Goal: Task Accomplishment & Management: Complete application form

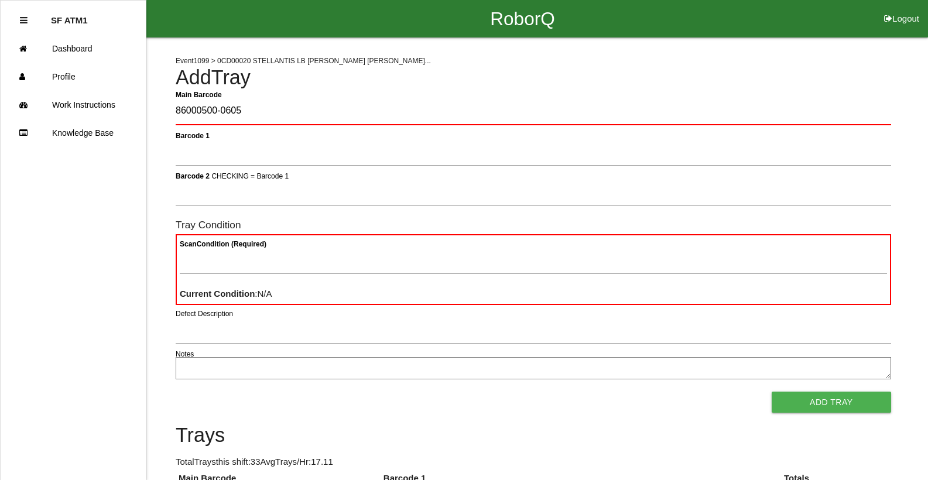
type Barcode "86000500-0605"
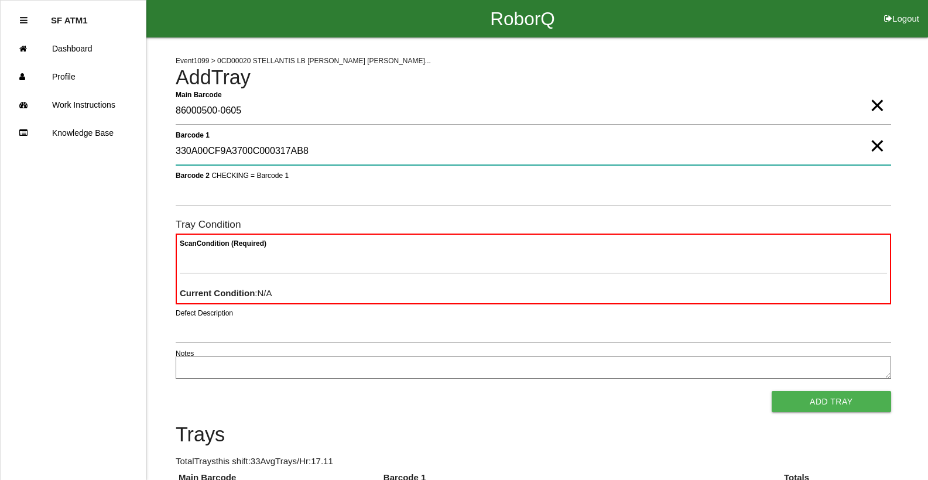
type 1 "330A00CF9A3700C000317AB8"
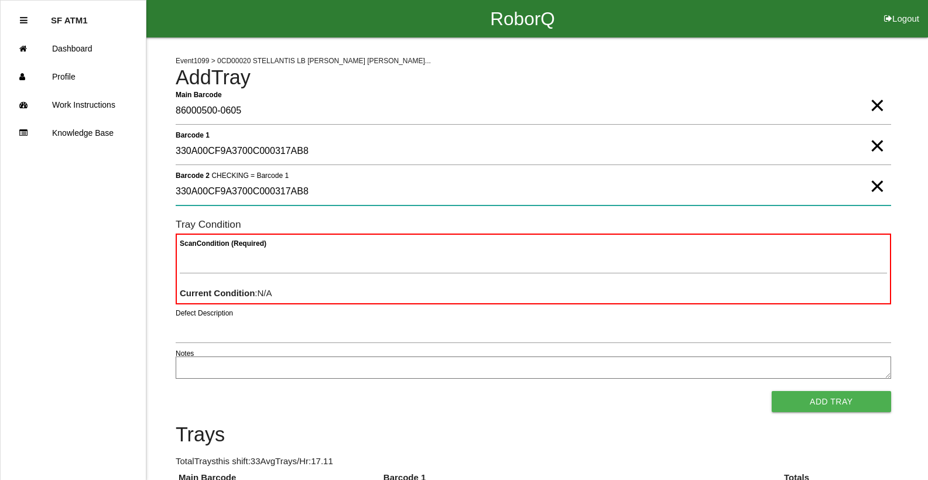
type 2 "330A00CF9A3700C000317AB8"
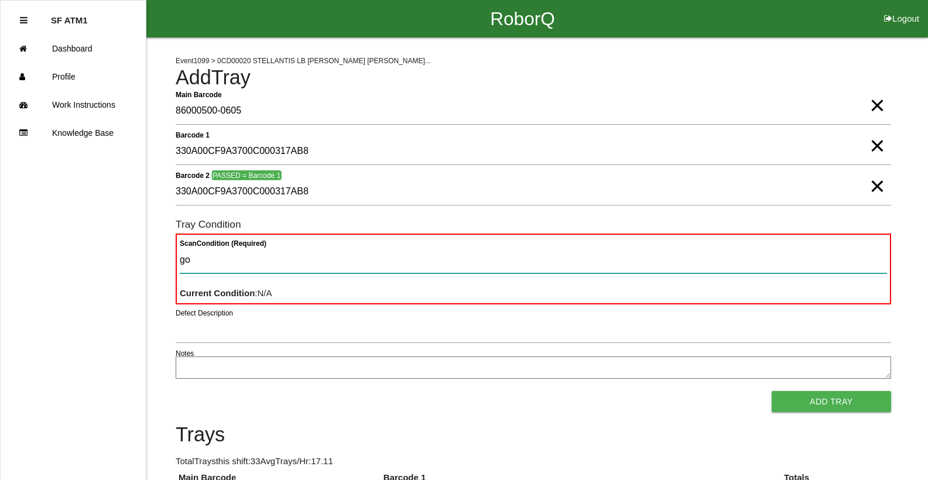
type Condition "goo"
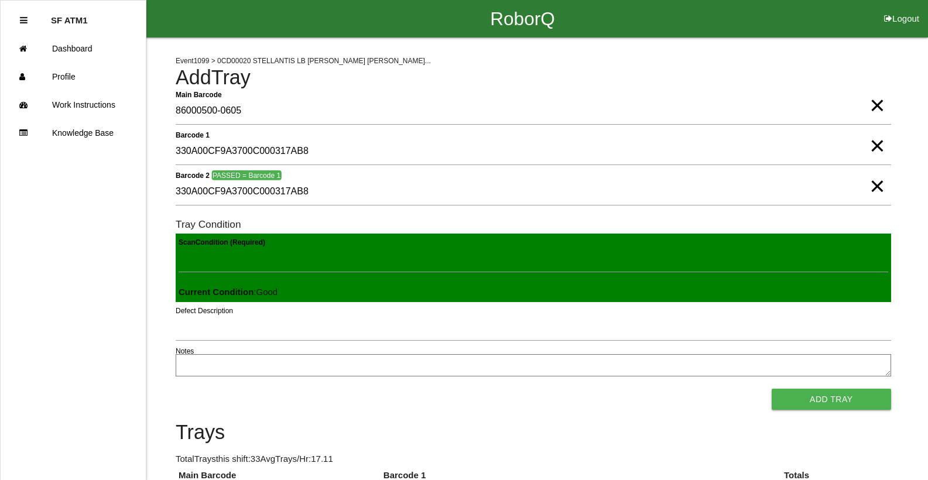
click at [771, 389] on button "Add Tray" at bounding box center [830, 399] width 119 height 21
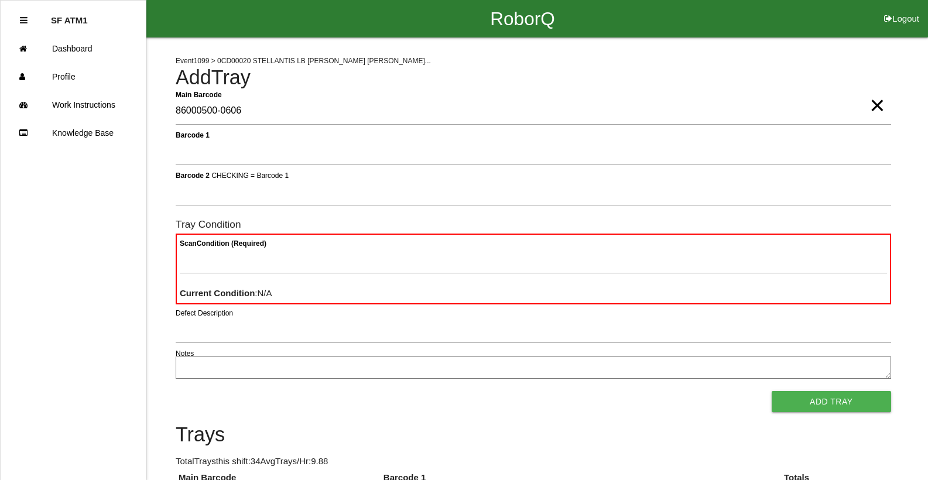
type Barcode "86000500-0606"
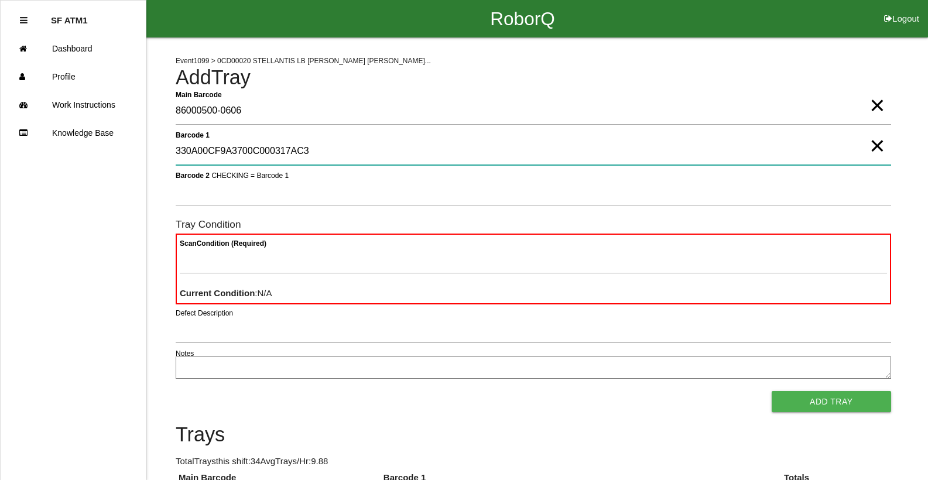
type 1 "330A00CF9A3700C000317AC3"
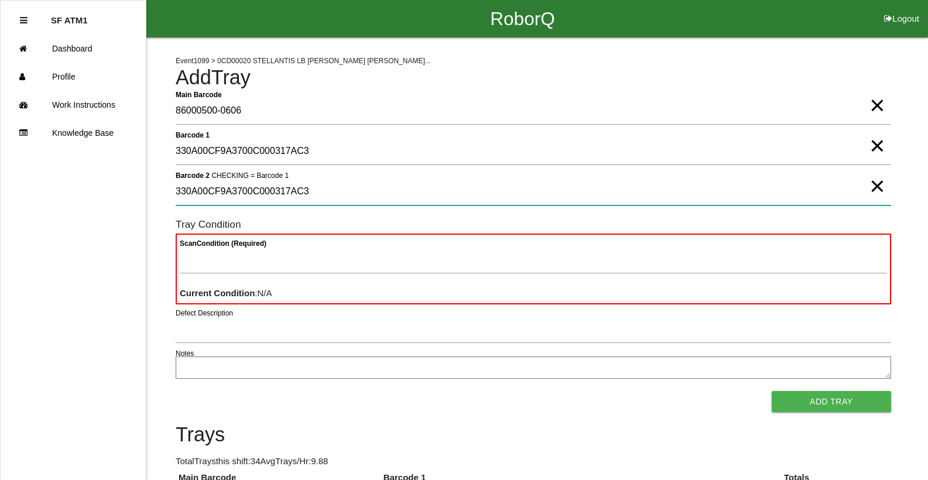
type 2 "330A00CF9A3700C000317AC3"
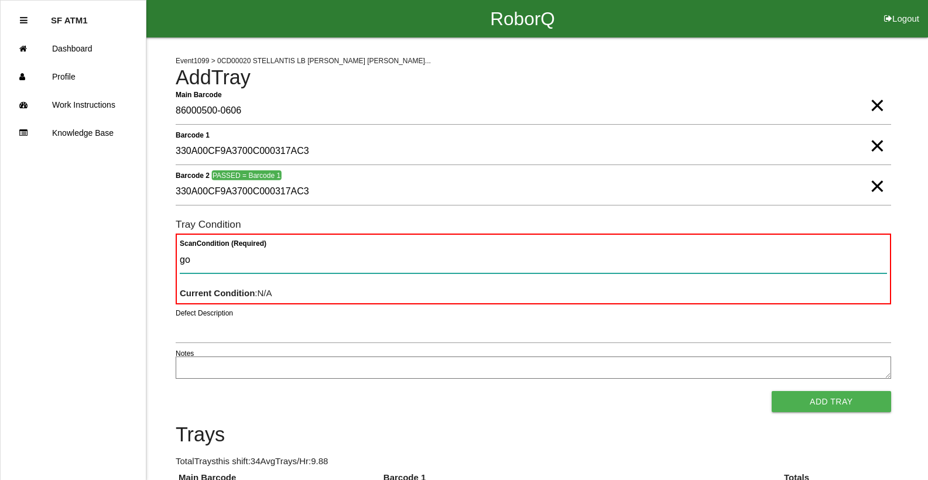
type Condition "goo"
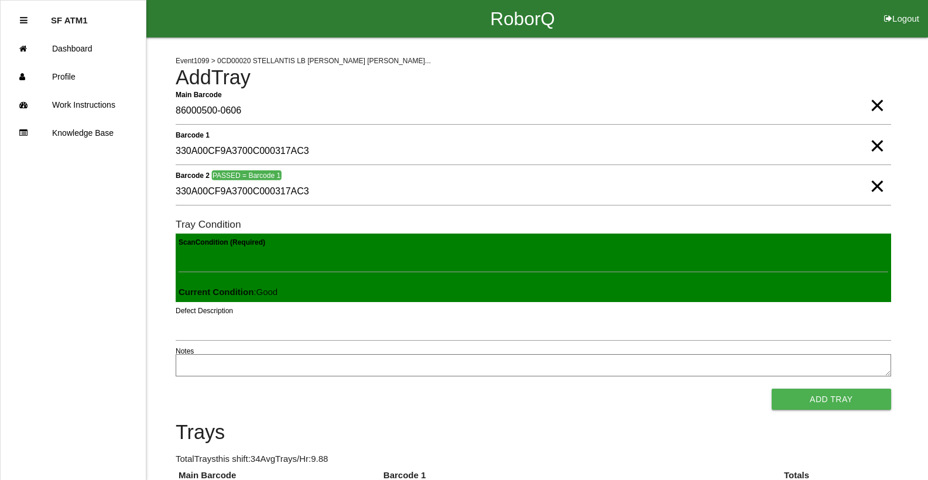
click at [771, 389] on button "Add Tray" at bounding box center [830, 399] width 119 height 21
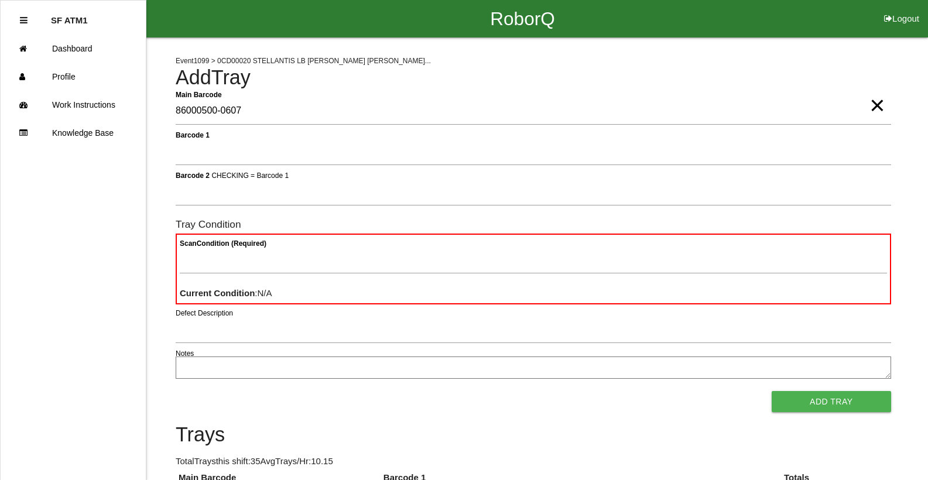
type Barcode "86000500-0607"
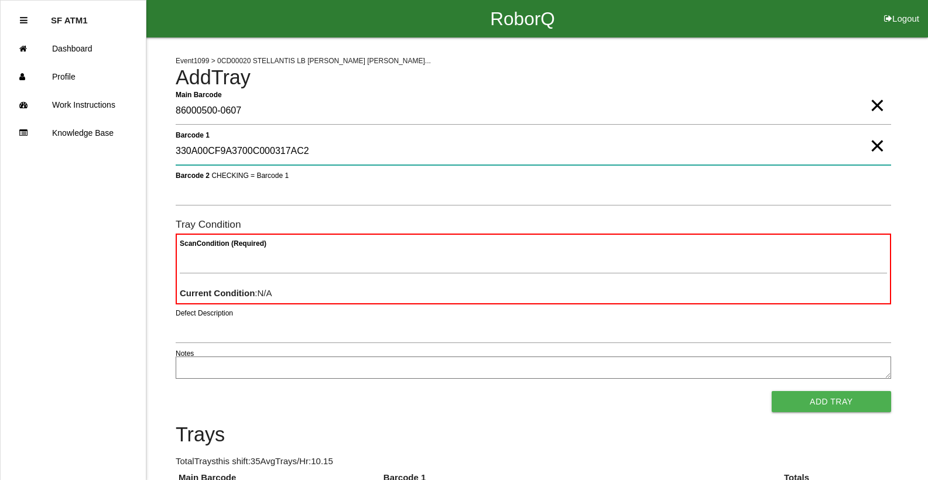
type 1 "330A00CF9A3700C000317AC2"
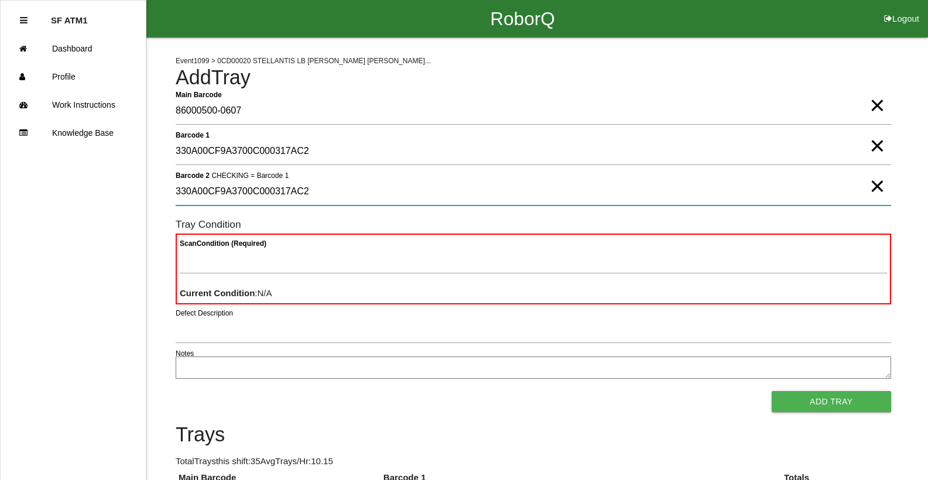
type 2 "330A00CF9A3700C000317AC2"
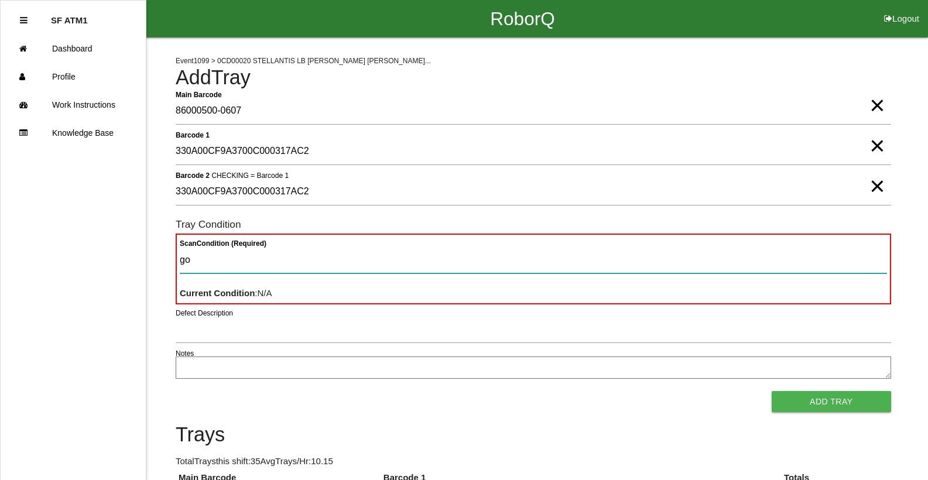
type Condition "goo"
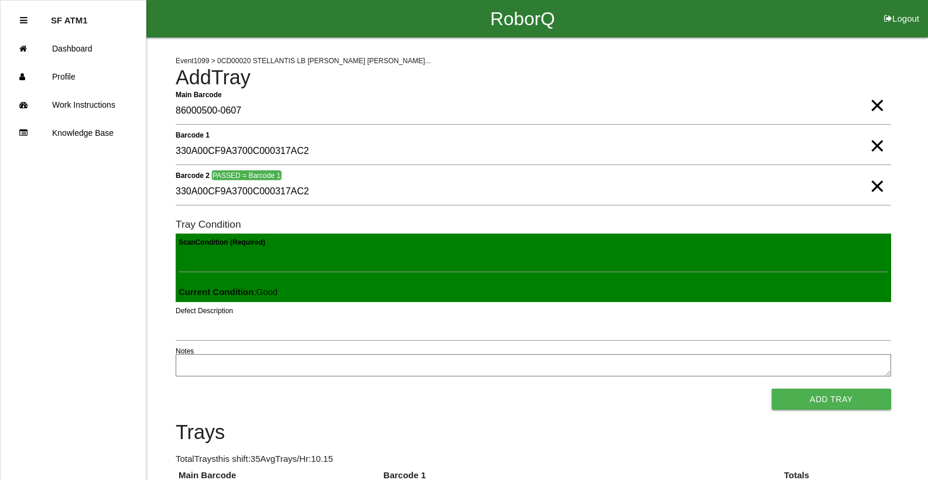
click at [771, 389] on button "Add Tray" at bounding box center [830, 399] width 119 height 21
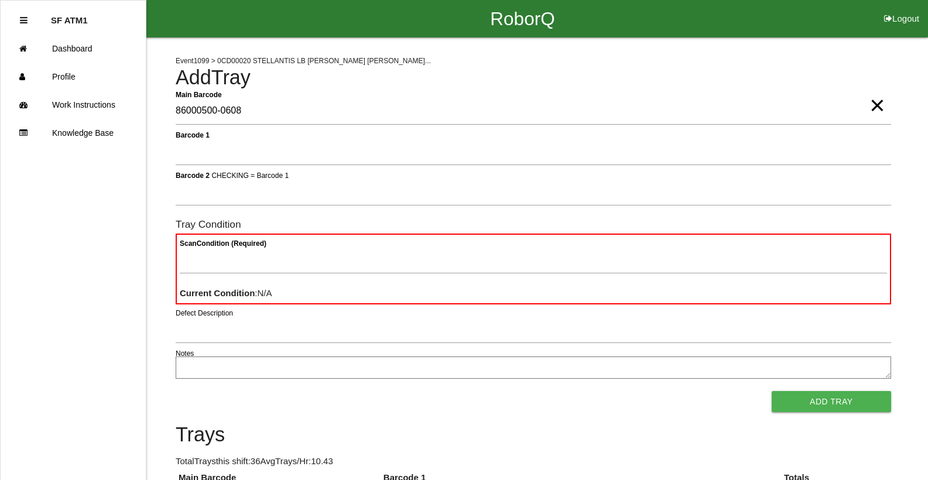
type Barcode "86000500-0608"
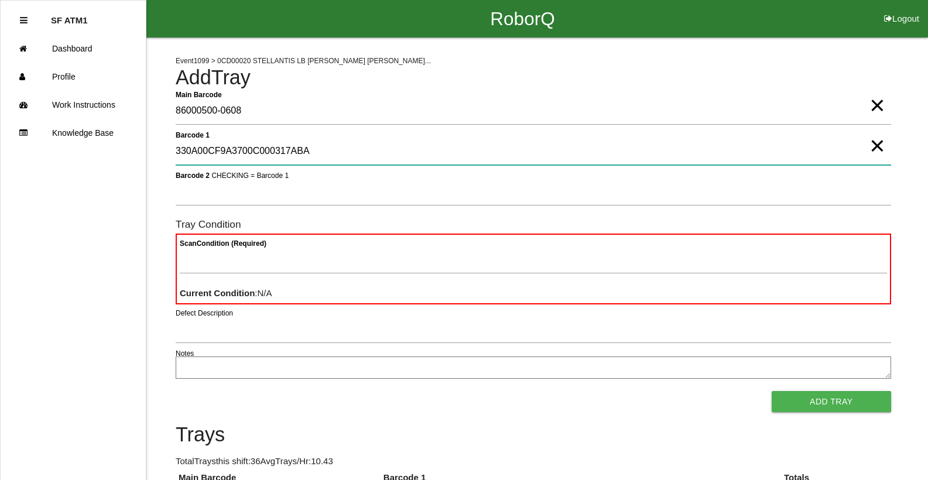
type 1 "330A00CF9A3700C000317ABA"
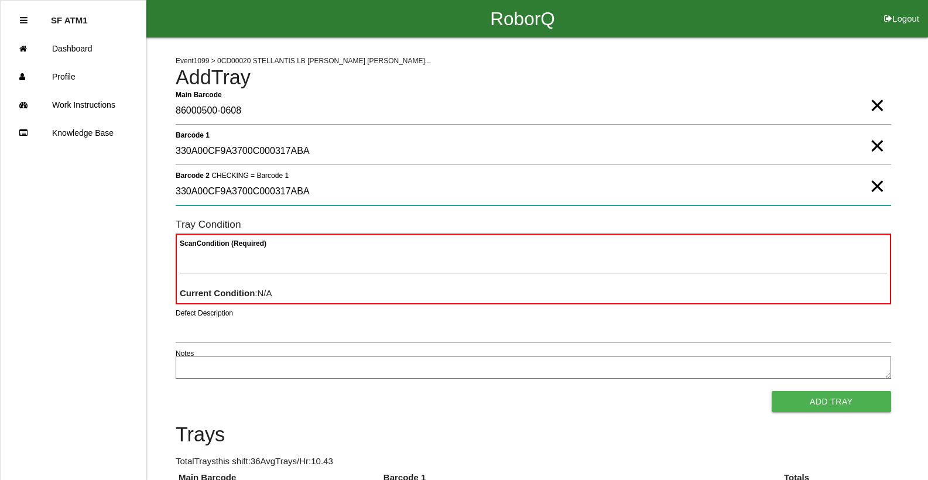
type 2 "330A00CF9A3700C000317ABA"
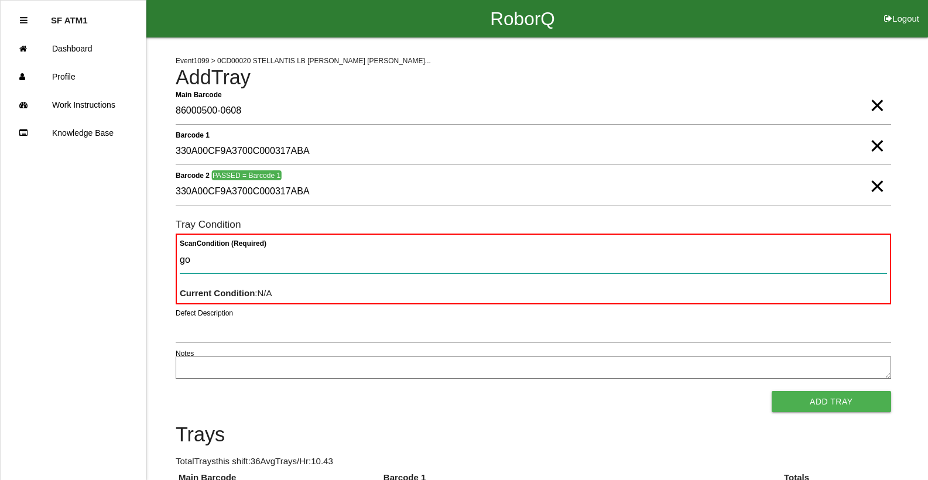
type Condition "goo"
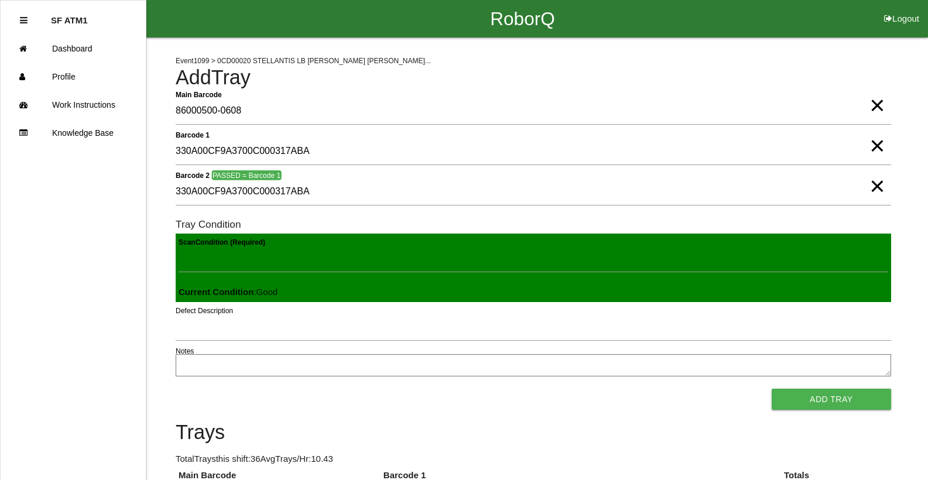
click at [771, 389] on button "Add Tray" at bounding box center [830, 399] width 119 height 21
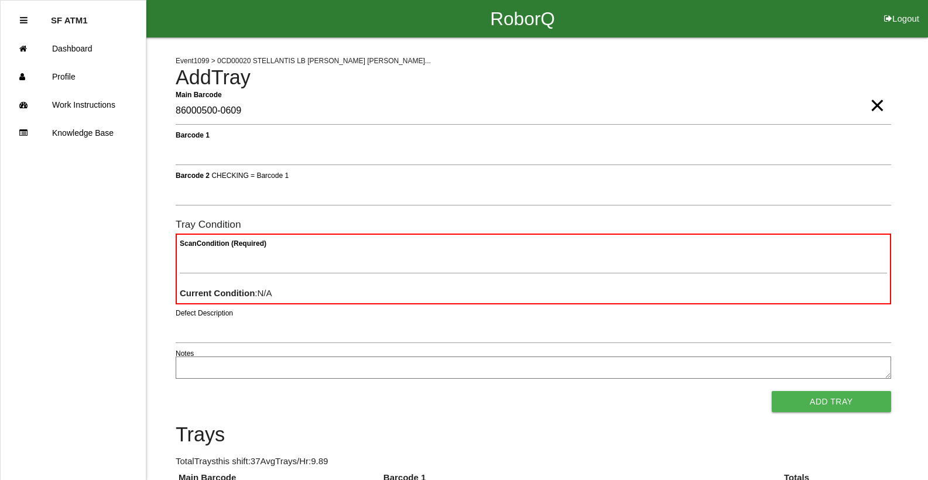
type Barcode "86000500-0609"
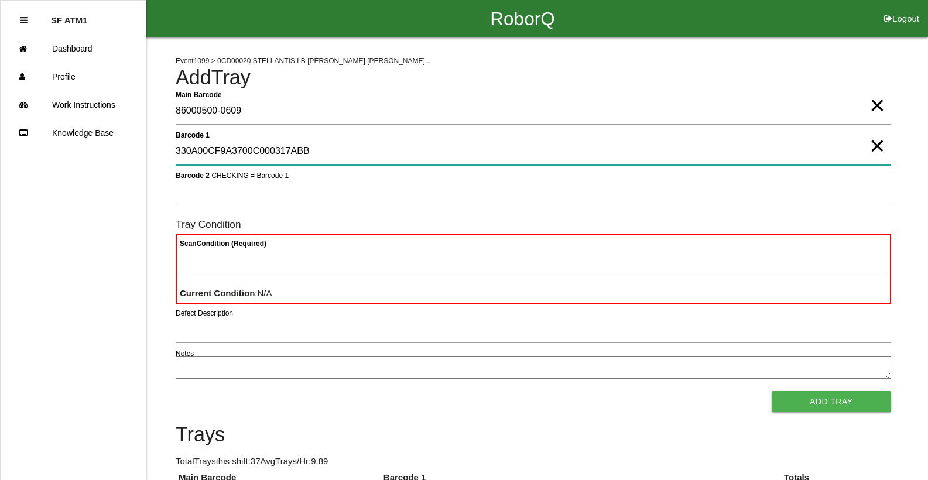
type 1 "330A00CF9A3700C000317ABB"
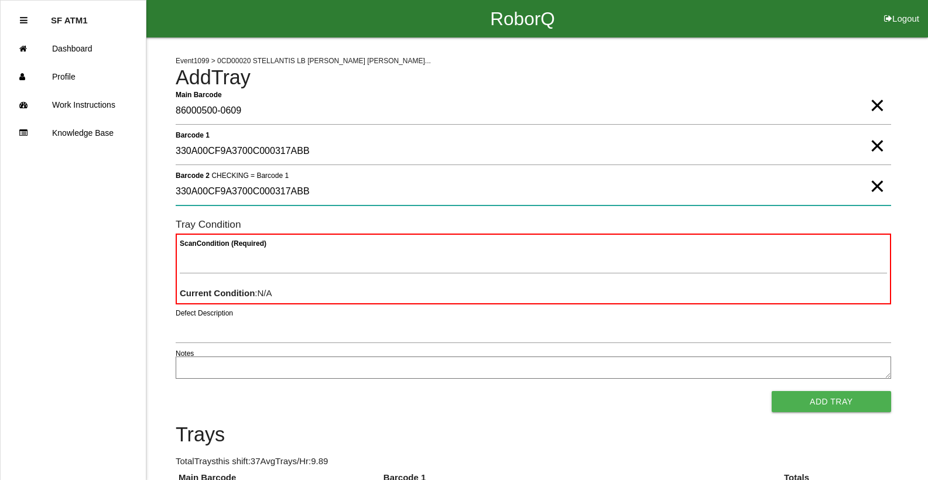
type 2 "330A00CF9A3700C000317ABB"
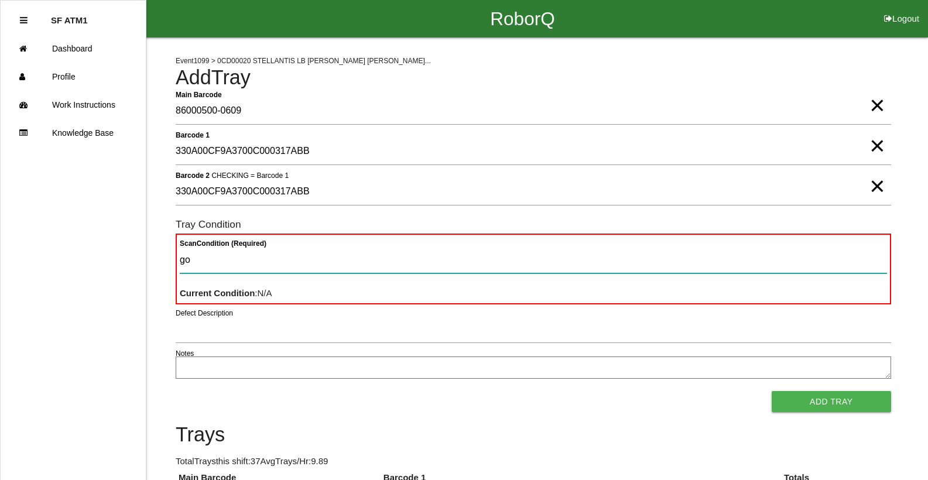
type Condition "goo"
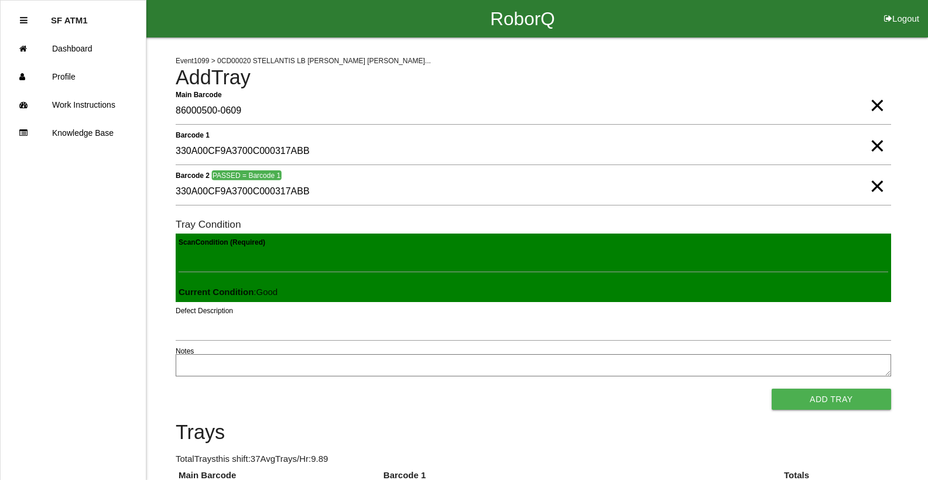
click at [771, 389] on button "Add Tray" at bounding box center [830, 399] width 119 height 21
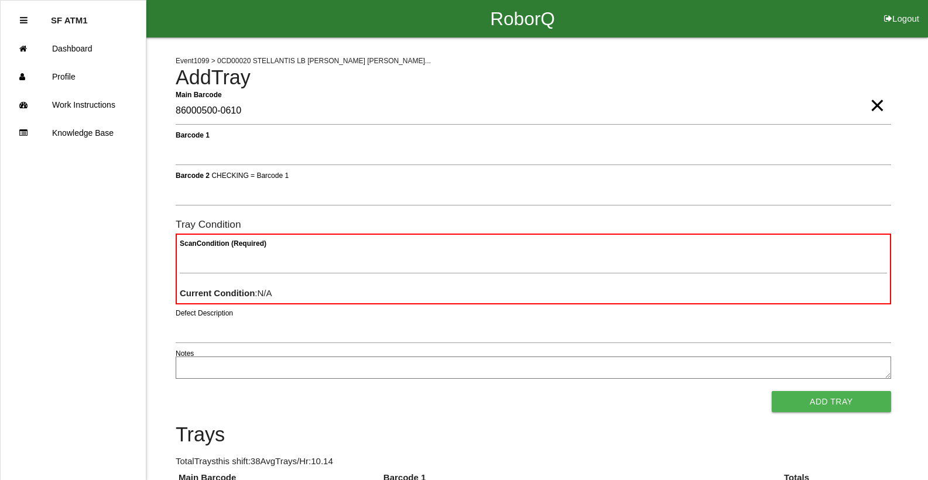
type Barcode "86000500-0610"
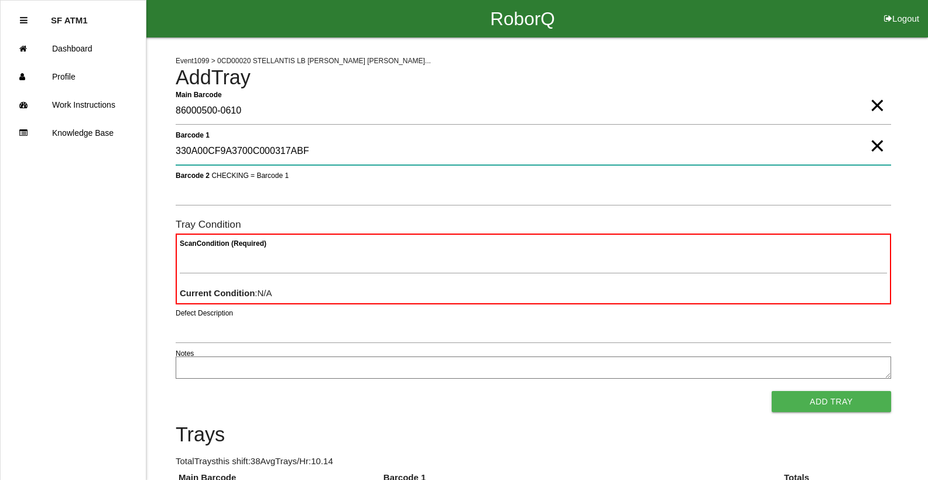
type 1 "330A00CF9A3700C000317ABF"
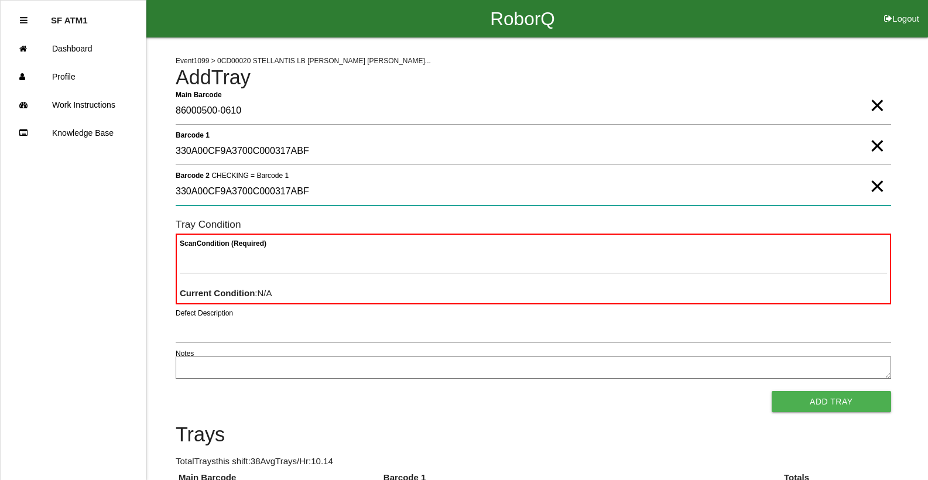
type 2 "330A00CF9A3700C000317ABF"
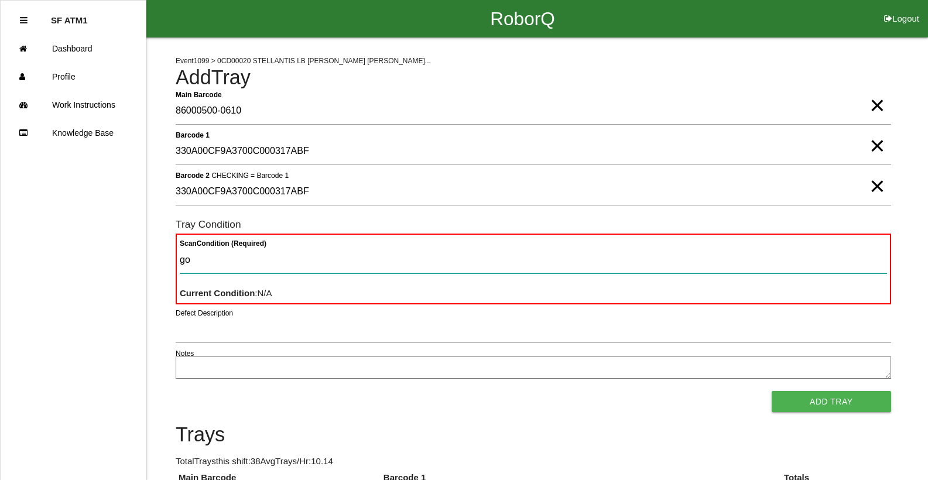
type Condition "goo"
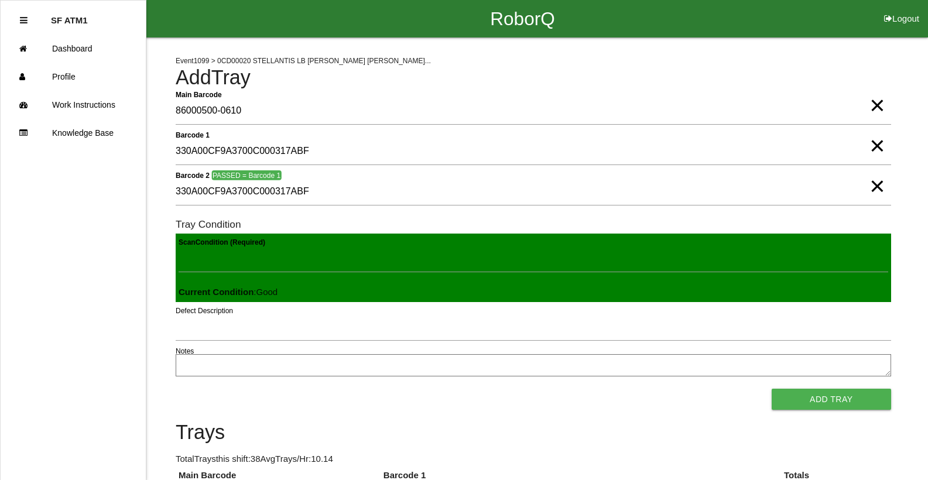
click at [771, 389] on button "Add Tray" at bounding box center [830, 399] width 119 height 21
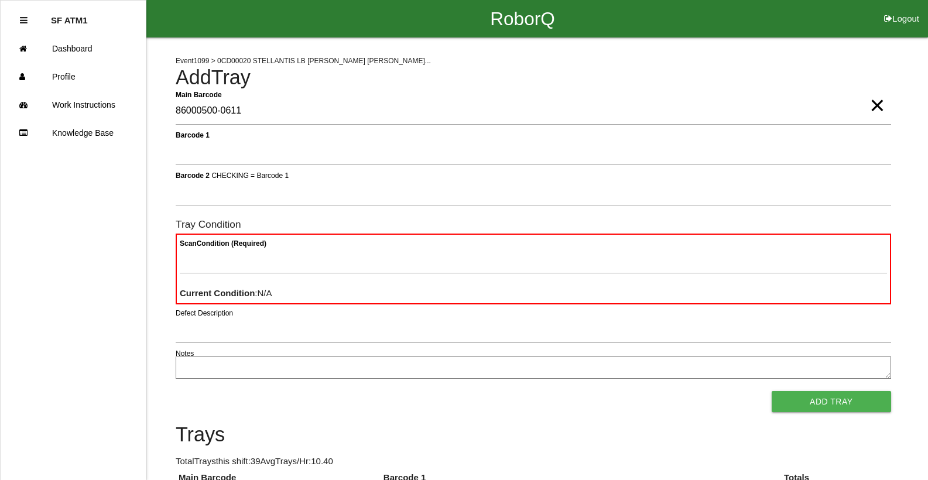
type Barcode "86000500-0611"
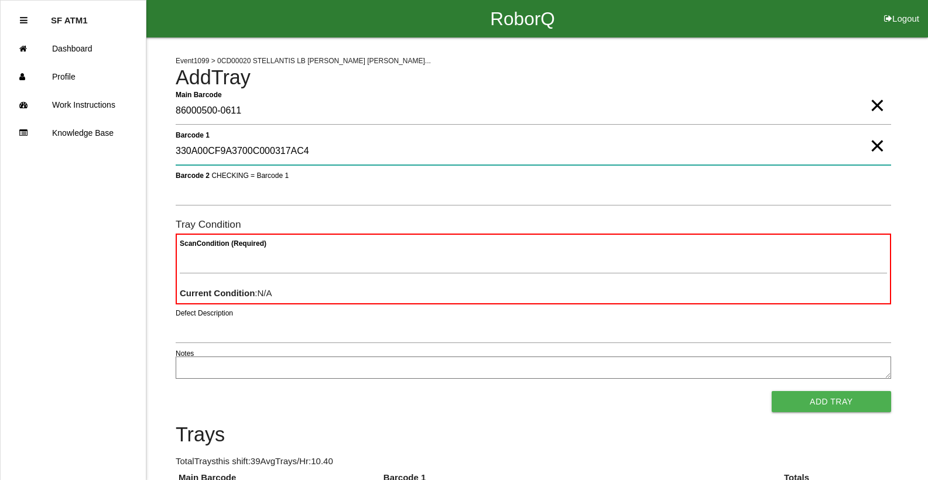
type 1 "330A00CF9A3700C000317AC4"
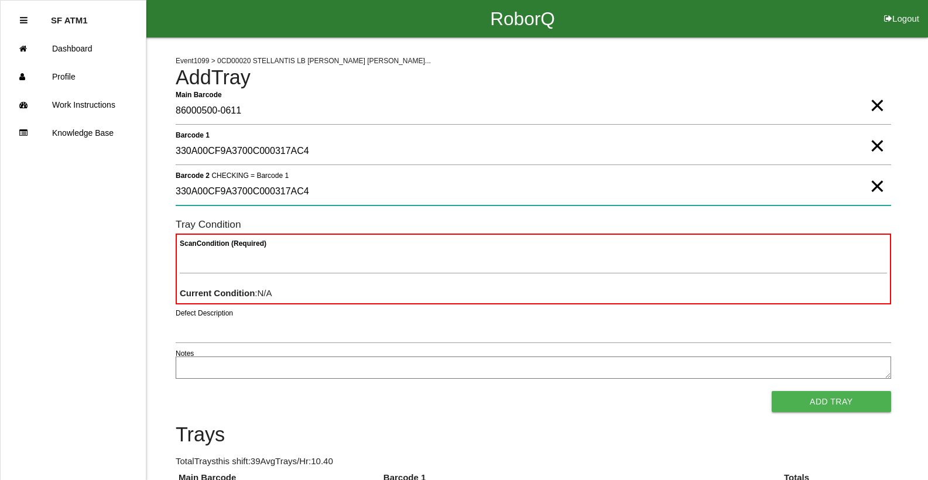
type 2 "330A00CF9A3700C000317AC4"
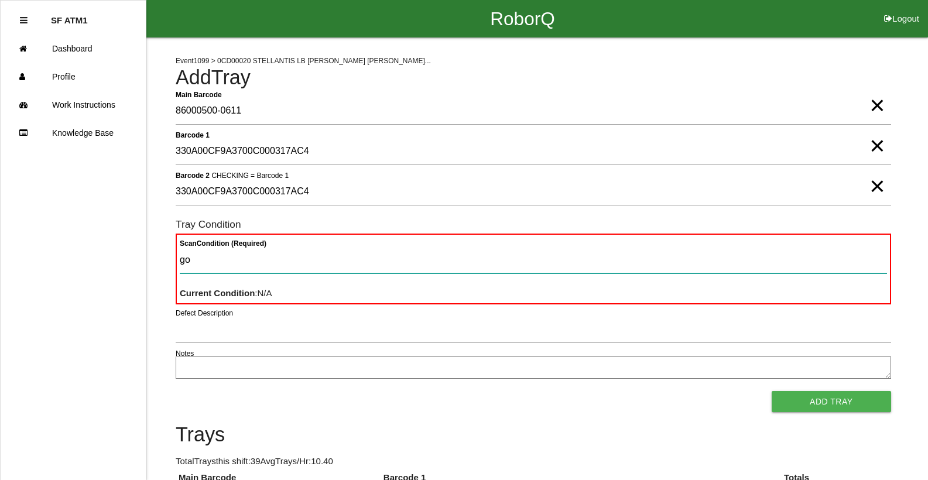
type Condition "goo"
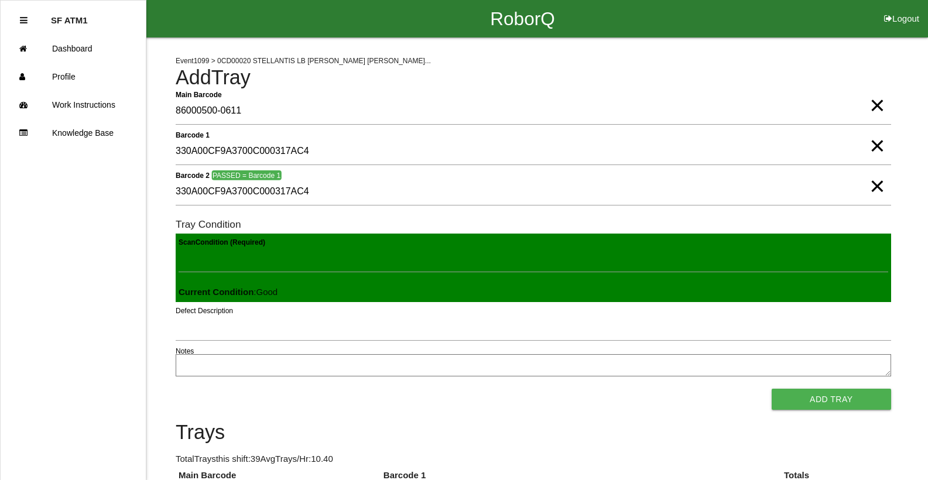
click at [771, 389] on button "Add Tray" at bounding box center [830, 399] width 119 height 21
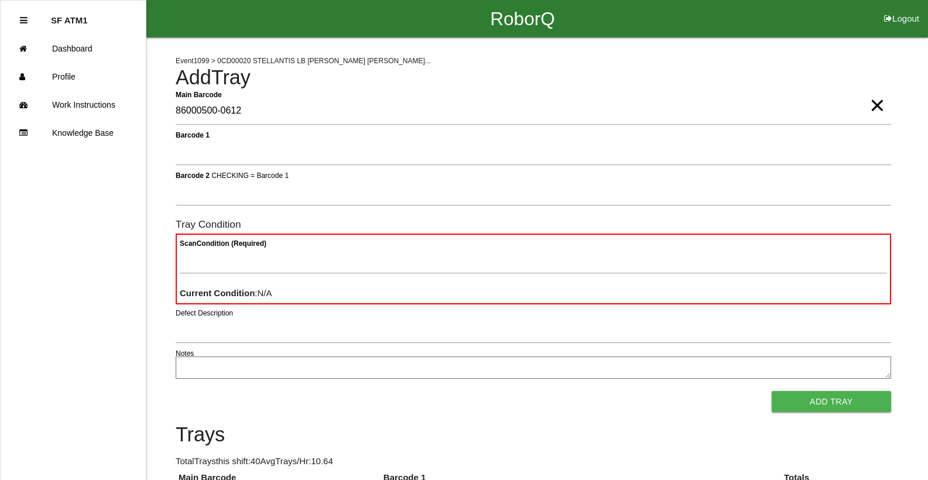
type Barcode "86000500-0612"
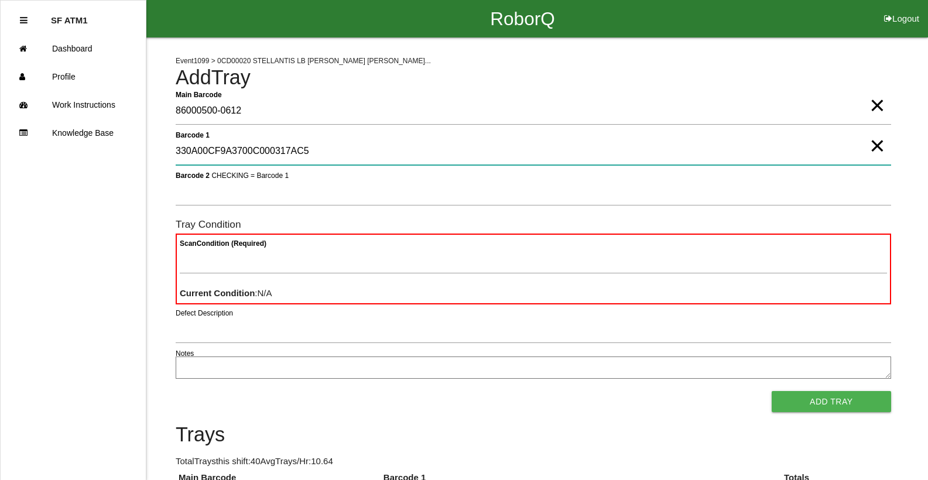
type 1 "330A00CF9A3700C000317AC5"
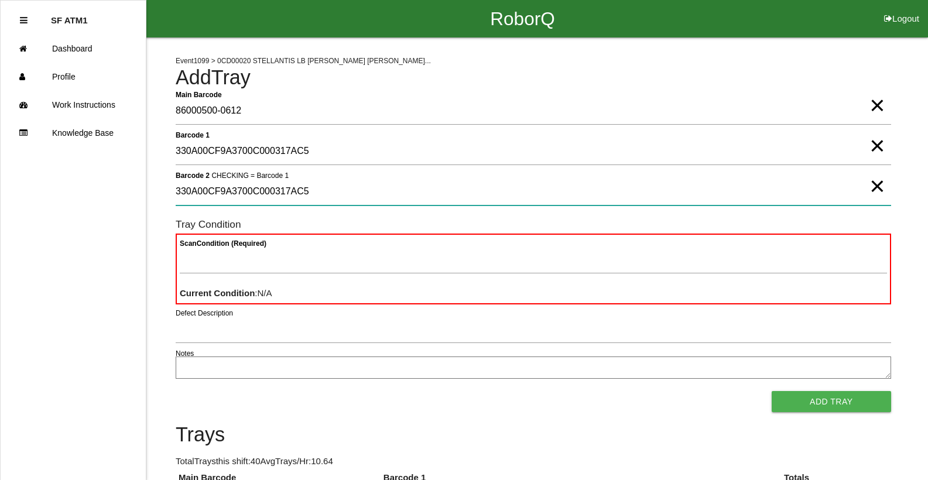
type 2 "330A00CF9A3700C000317AC5"
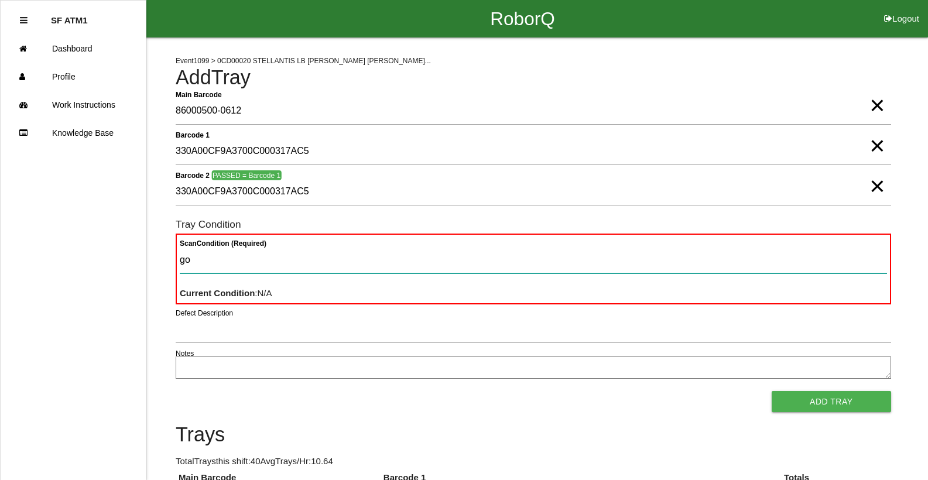
type Condition "goo"
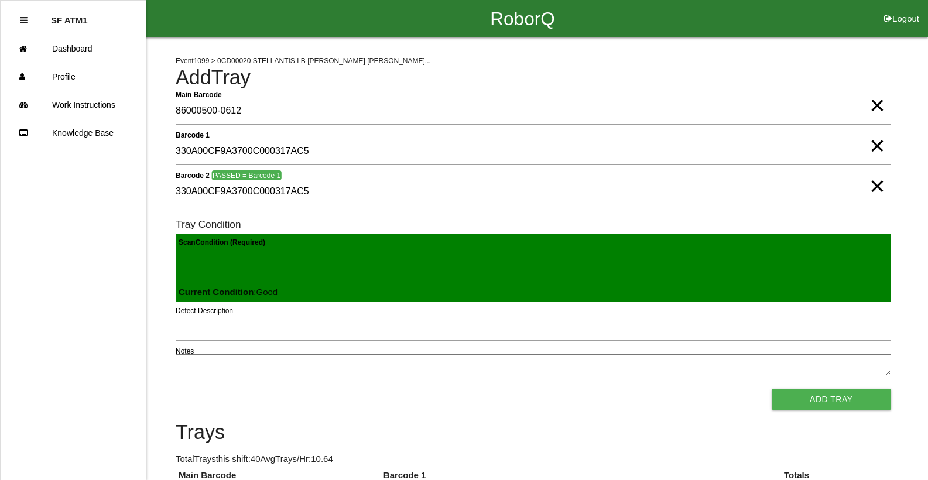
click at [771, 389] on button "Add Tray" at bounding box center [830, 399] width 119 height 21
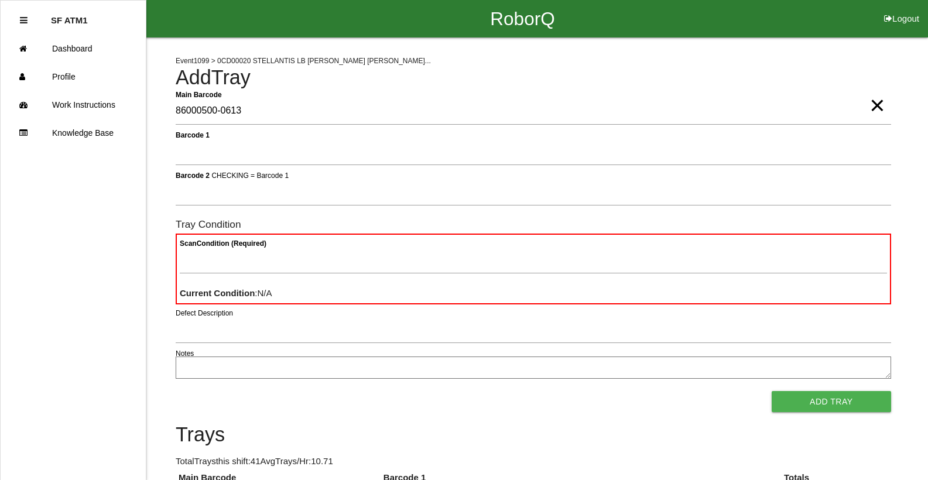
type Barcode "86000500-0613"
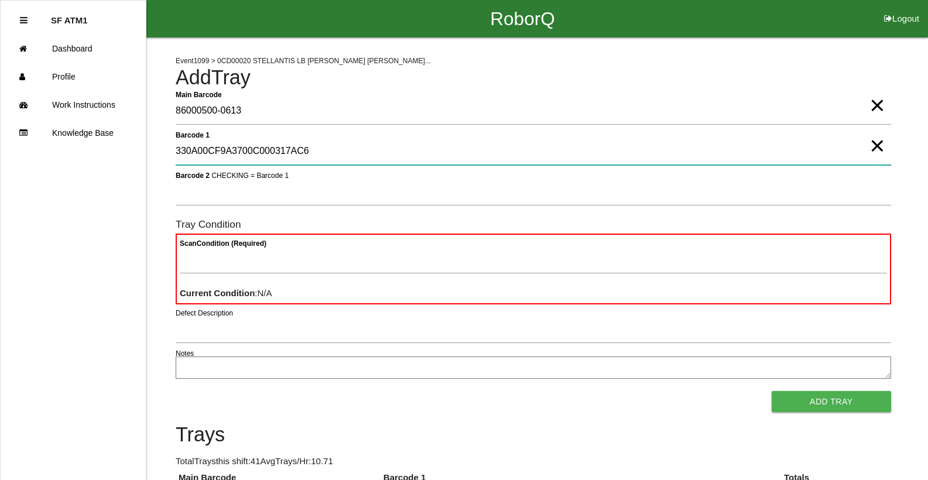
type 1 "330A00CF9A3700C000317AC6"
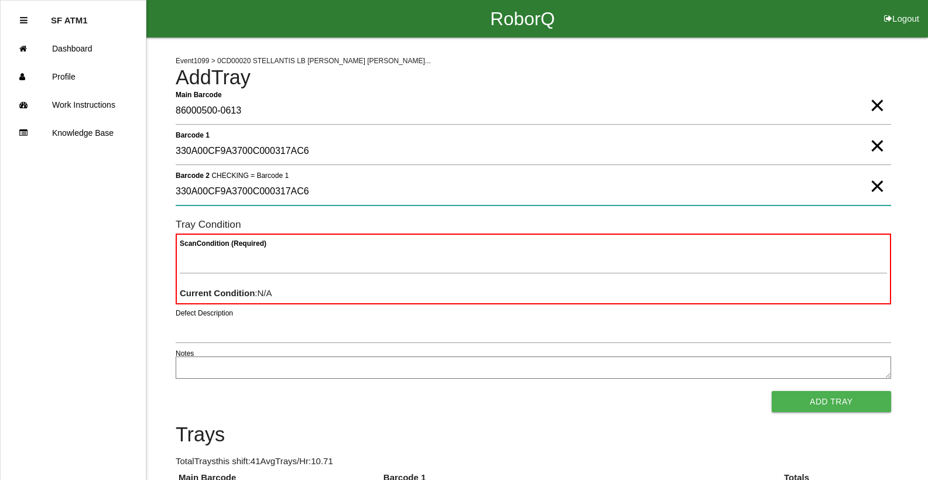
type 2 "330A00CF9A3700C000317AC6"
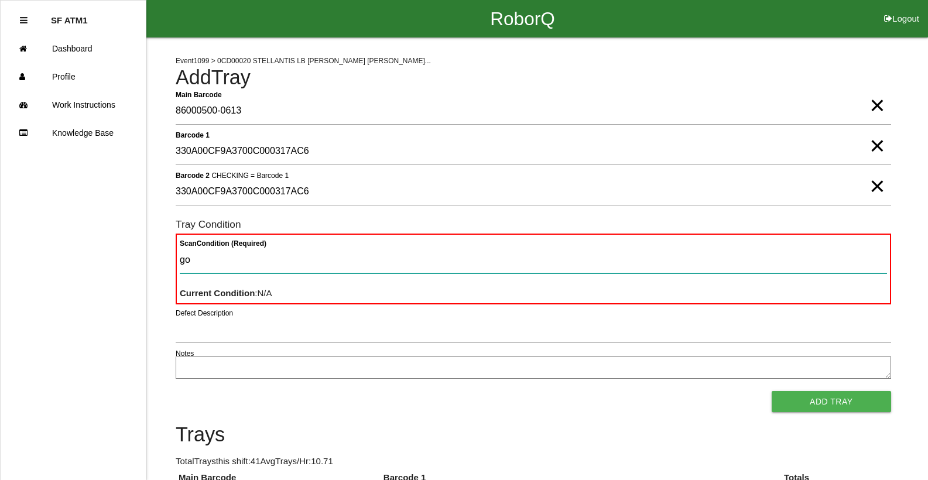
type Condition "goo"
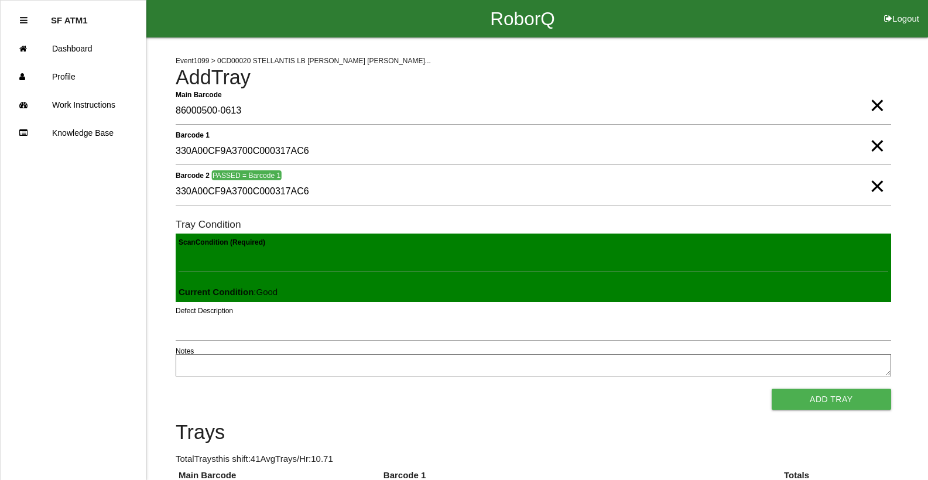
click at [771, 389] on button "Add Tray" at bounding box center [830, 399] width 119 height 21
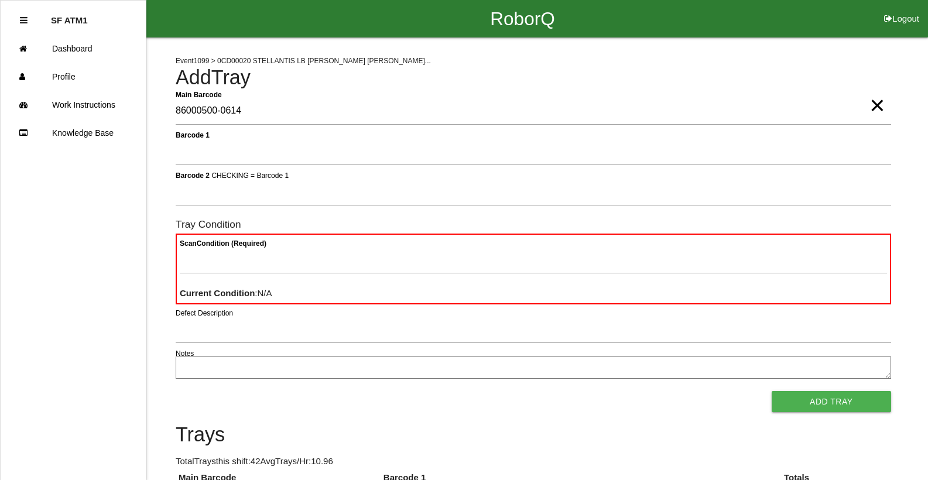
type Barcode "86000500-0614"
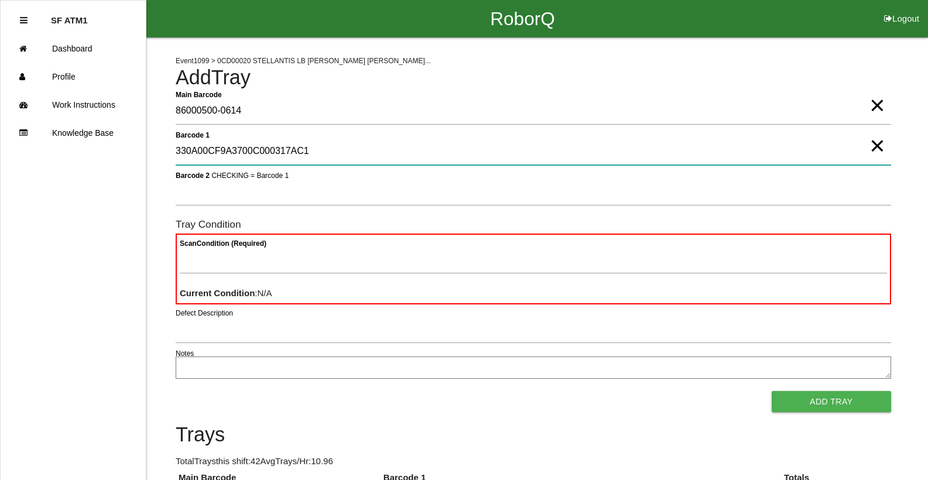
type 1 "330A00CF9A3700C000317AC1"
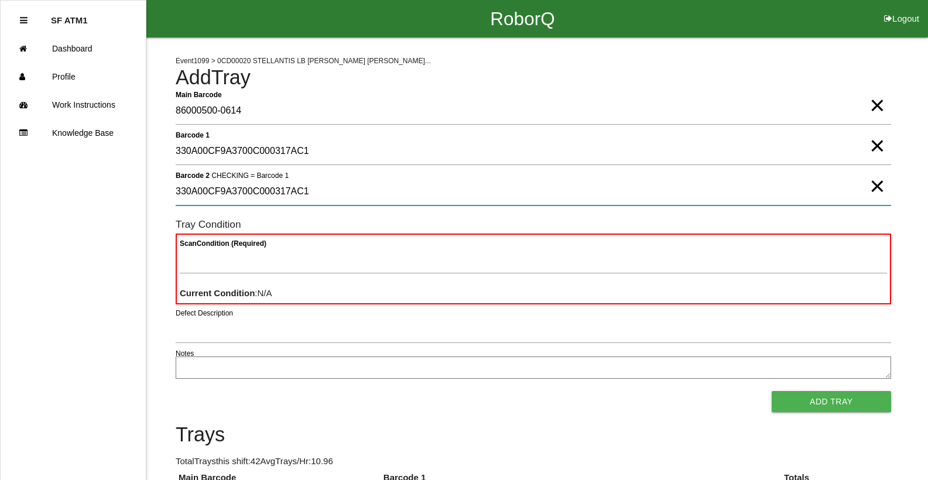
type 2 "330A00CF9A3700C000317AC1"
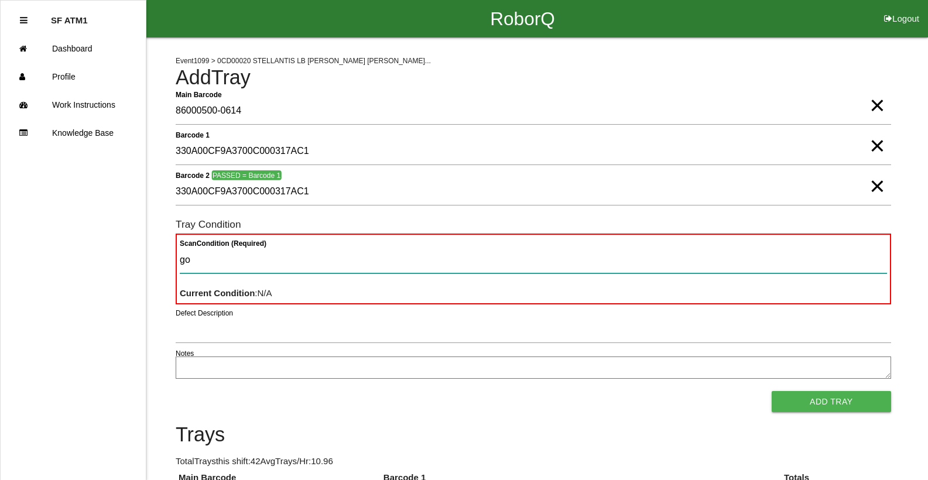
type Condition "goo"
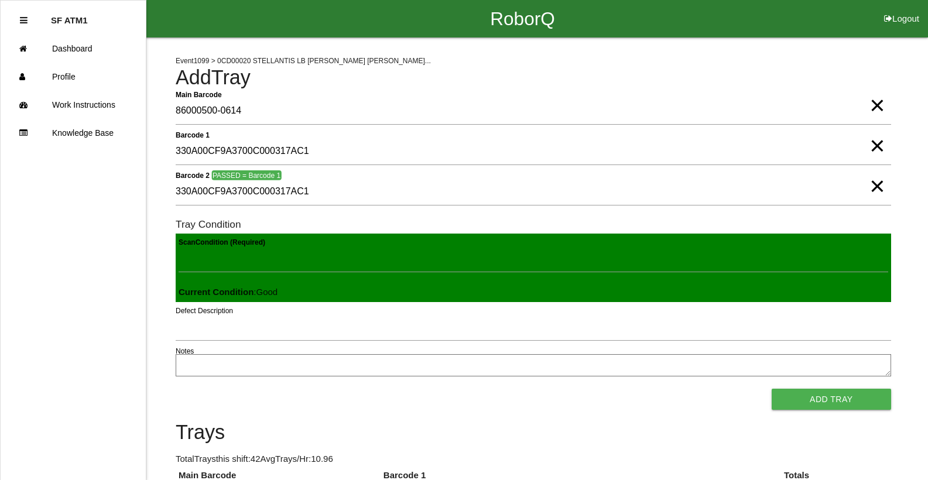
click at [771, 389] on button "Add Tray" at bounding box center [830, 399] width 119 height 21
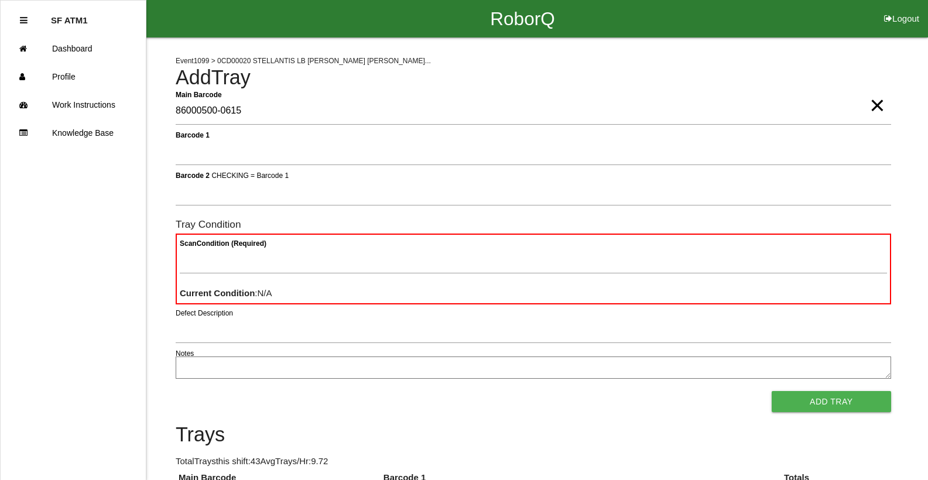
type Barcode "86000500-0615"
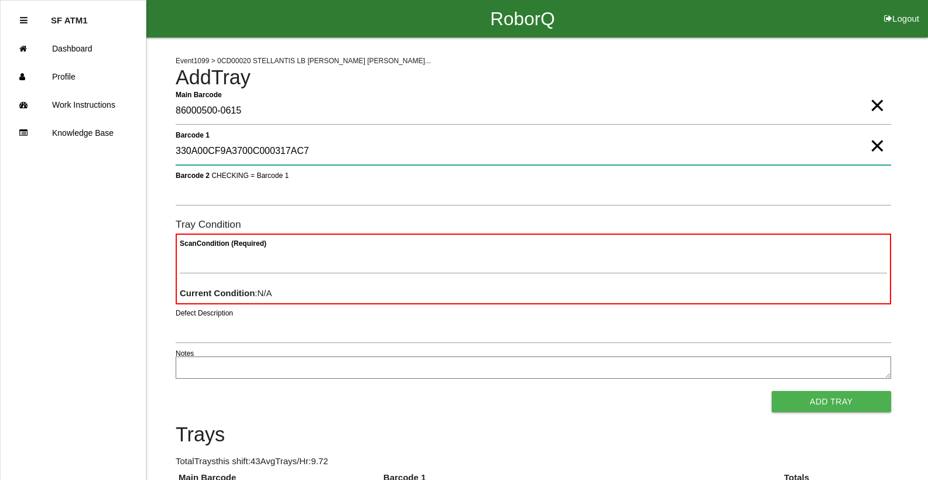
type 1 "330A00CF9A3700C000317AC7"
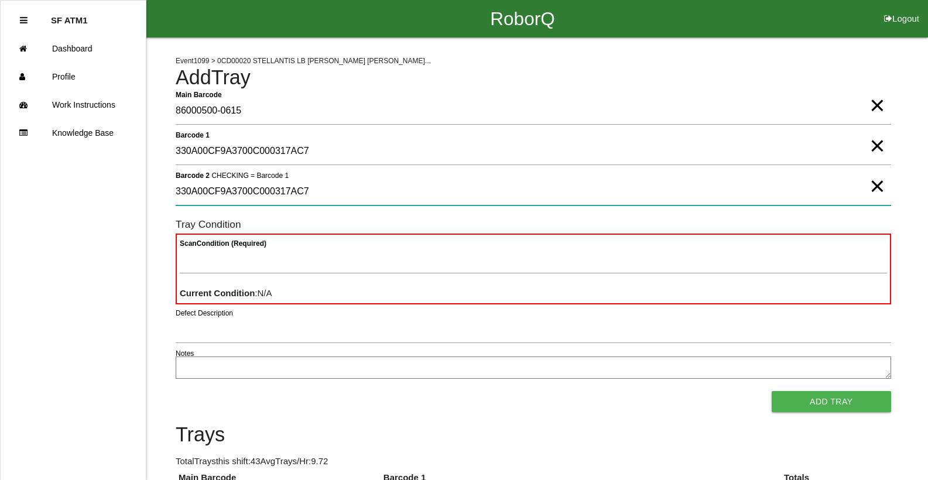
type 2 "330A00CF9A3700C000317AC7"
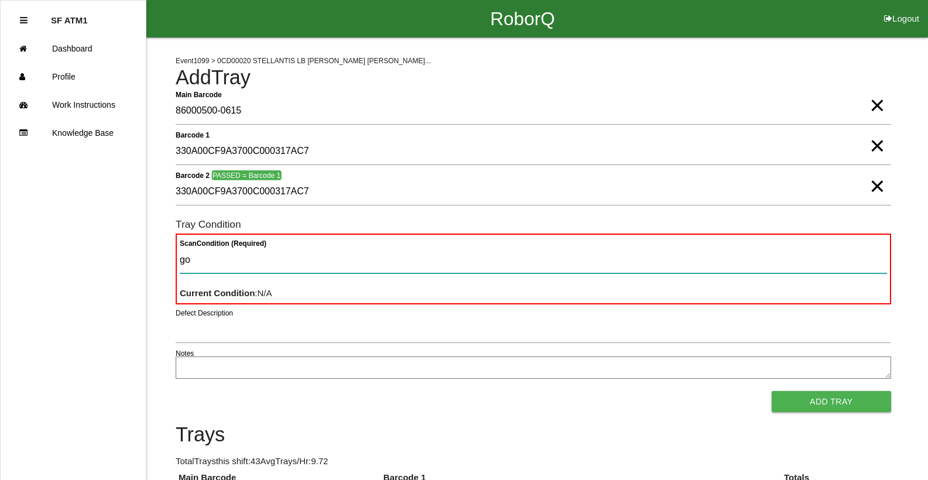
type Condition "goo"
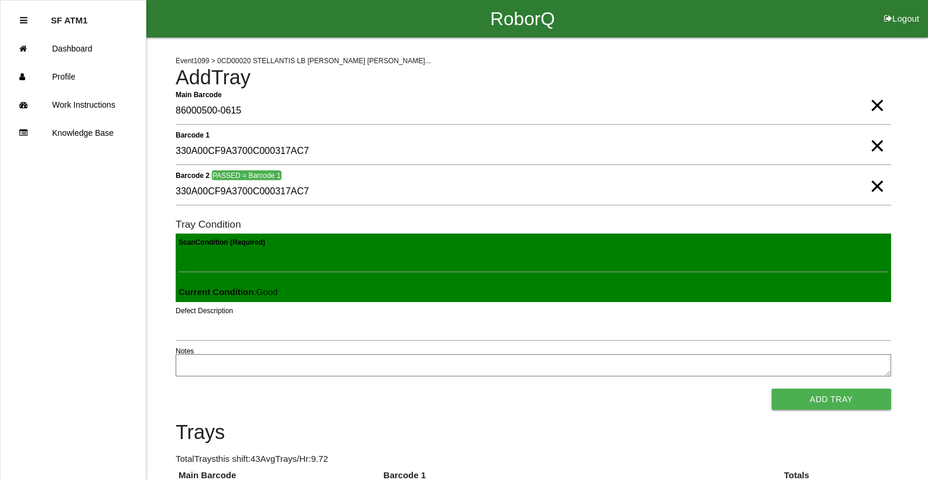
click button "Add Tray" at bounding box center [830, 399] width 119 height 21
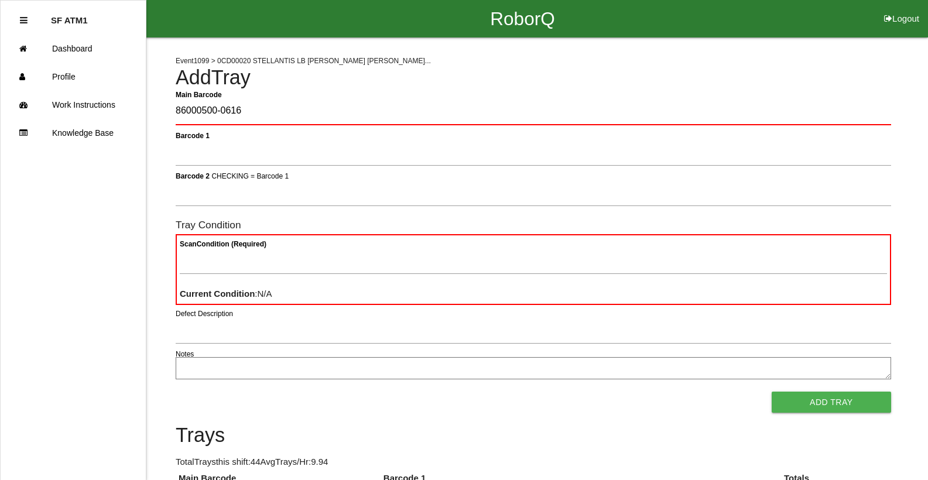
type Barcode "86000500-0616"
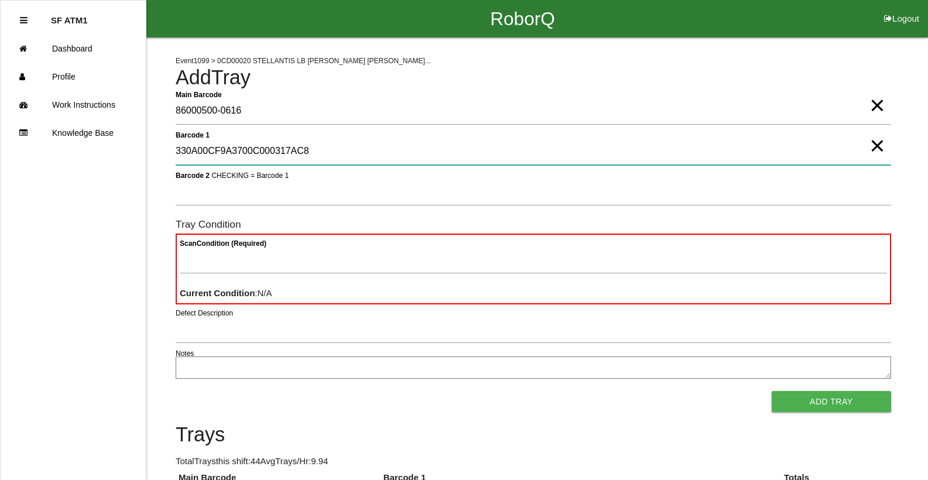
type 1 "330A00CF9A3700C000317AC8"
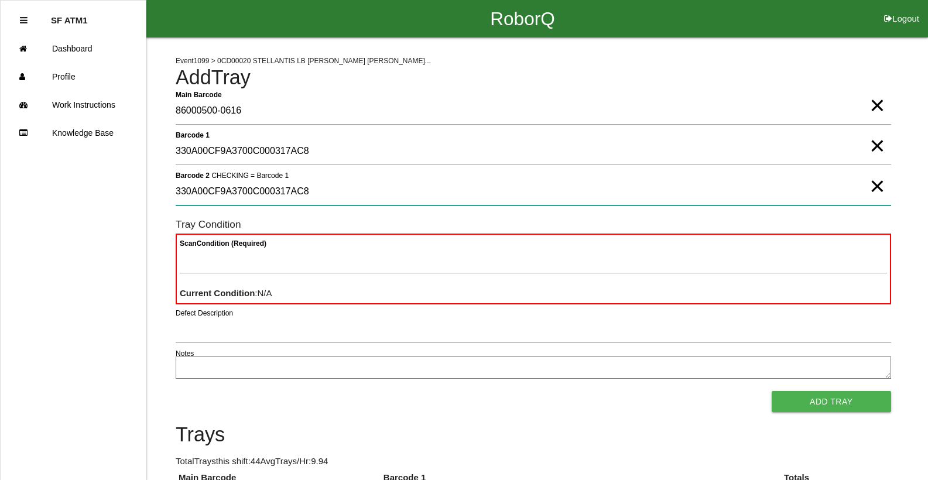
type 2 "330A00CF9A3700C000317AC8"
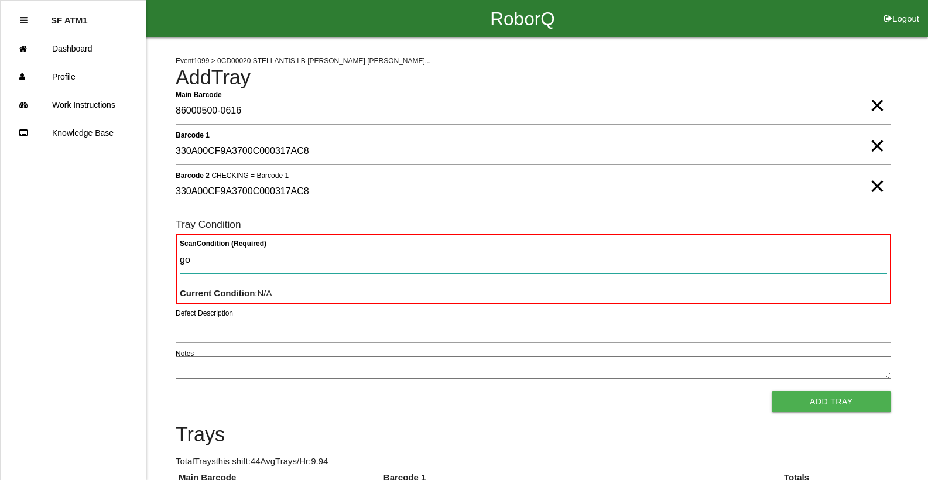
type Condition "goo"
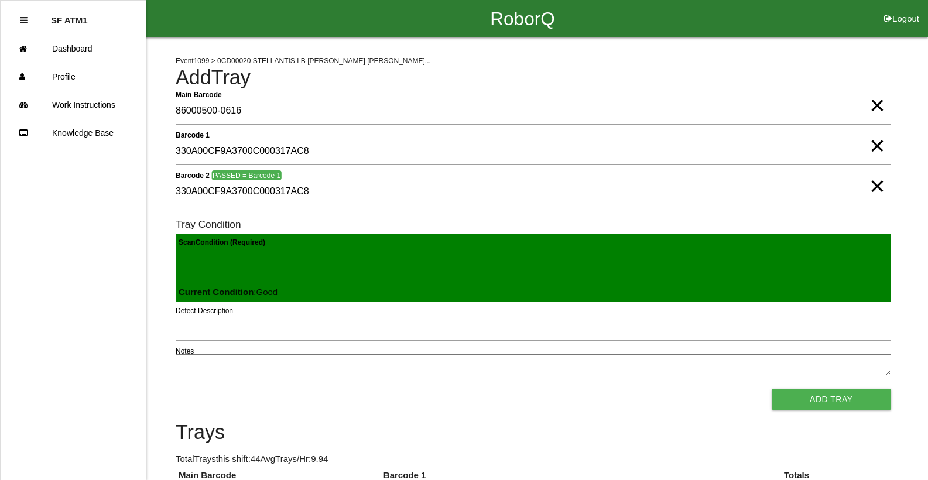
click at [771, 389] on button "Add Tray" at bounding box center [830, 399] width 119 height 21
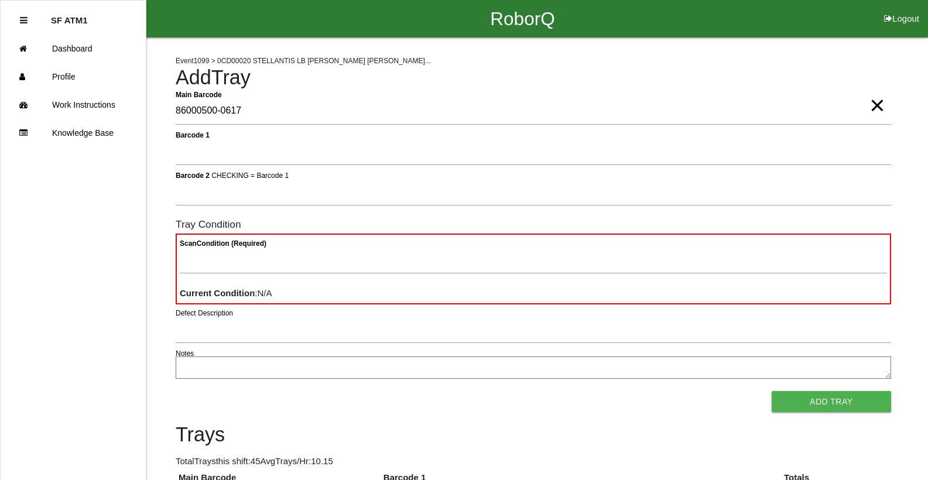
type Barcode "86000500-0617"
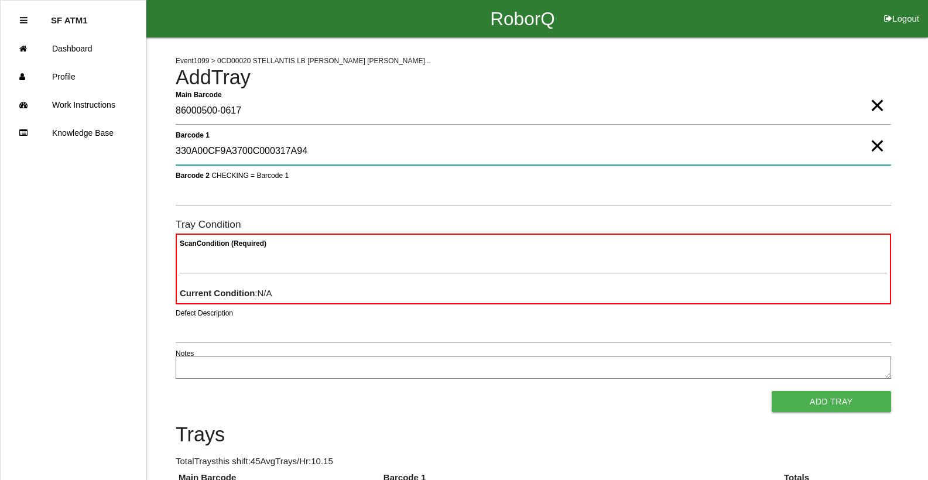
type 1 "330A00CF9A3700C000317A94"
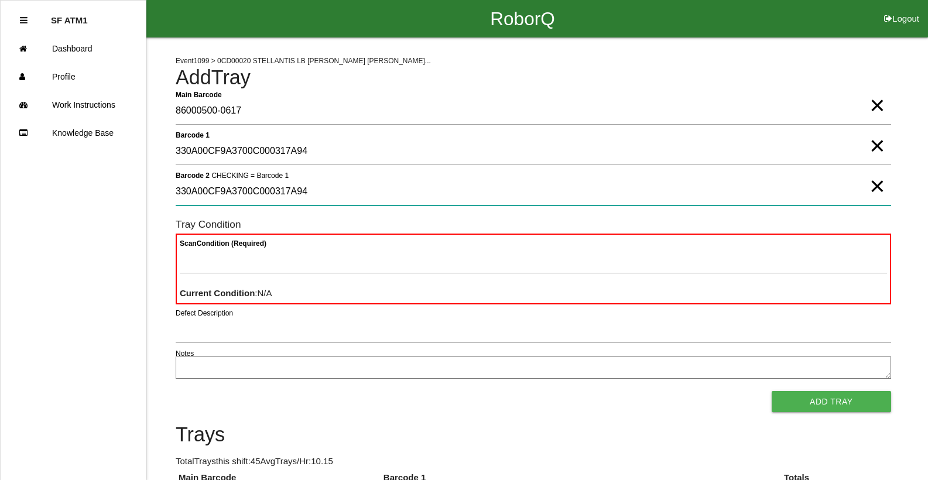
type 2 "330A00CF9A3700C000317A94"
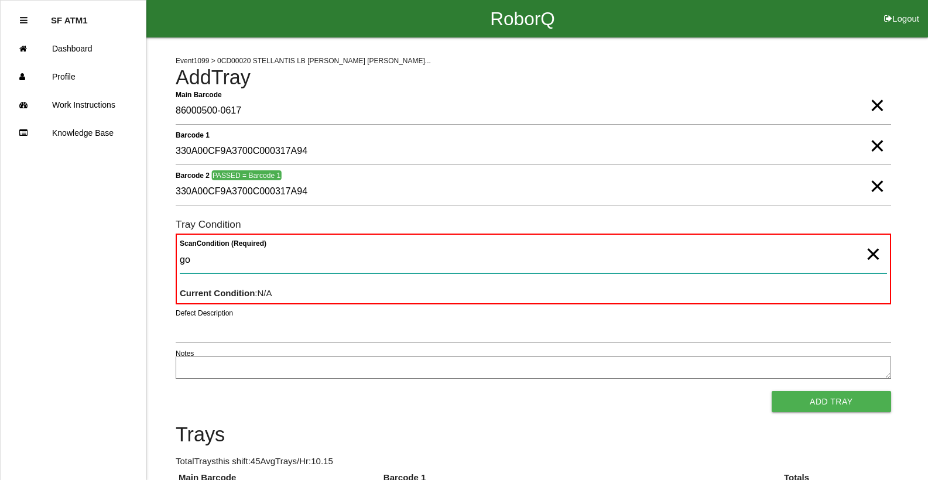
type Condition "goo"
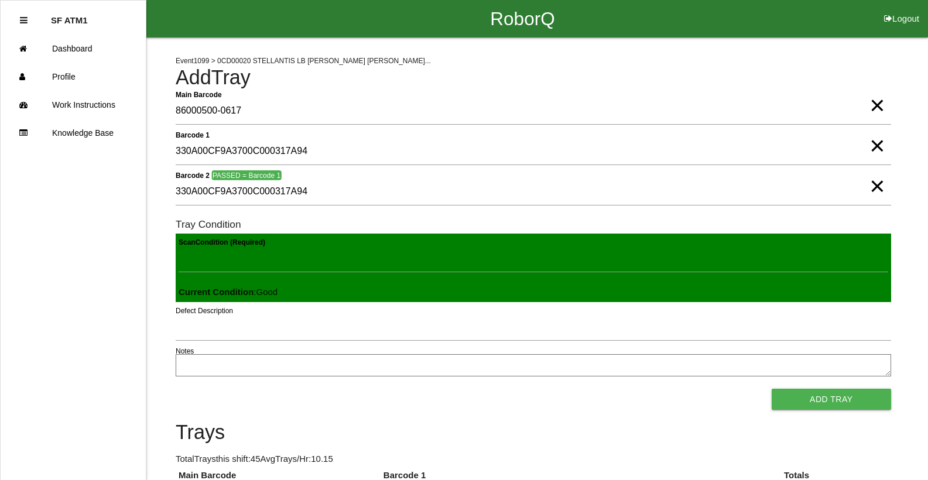
click at [771, 389] on button "Add Tray" at bounding box center [830, 399] width 119 height 21
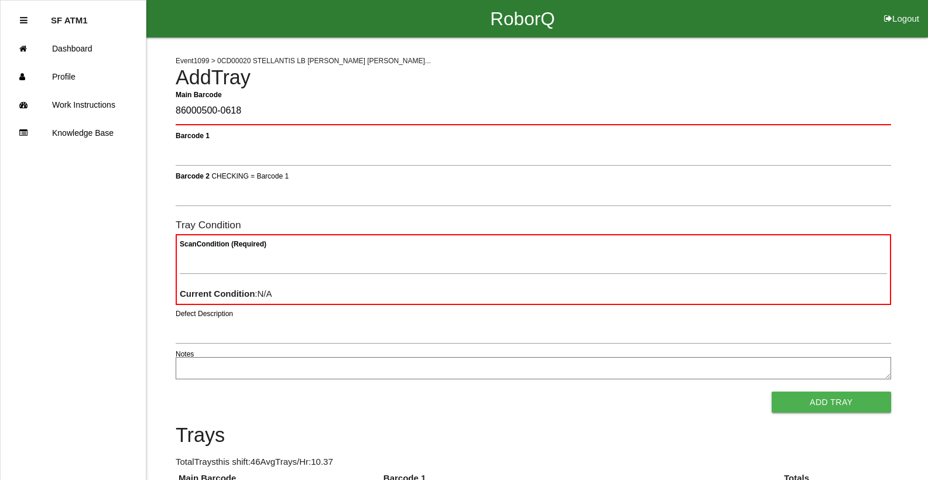
type Barcode "86000500-0618"
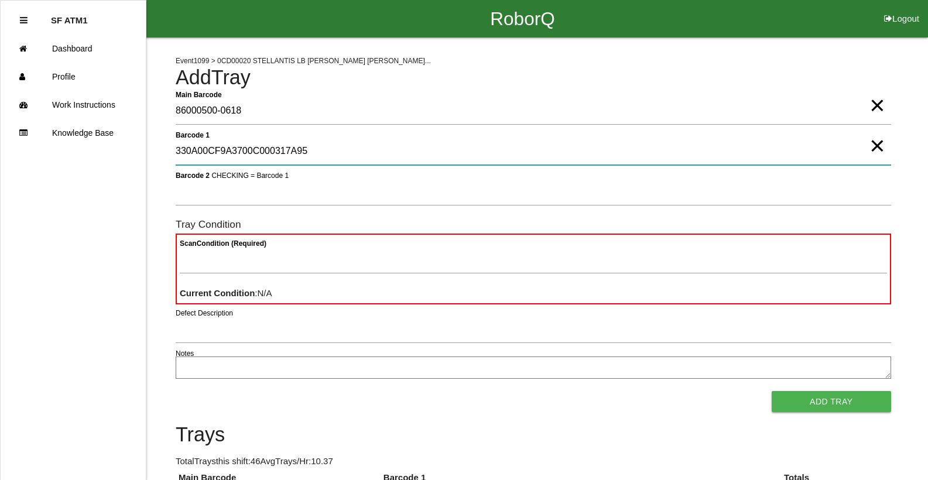
type 1 "330A00CF9A3700C000317A95"
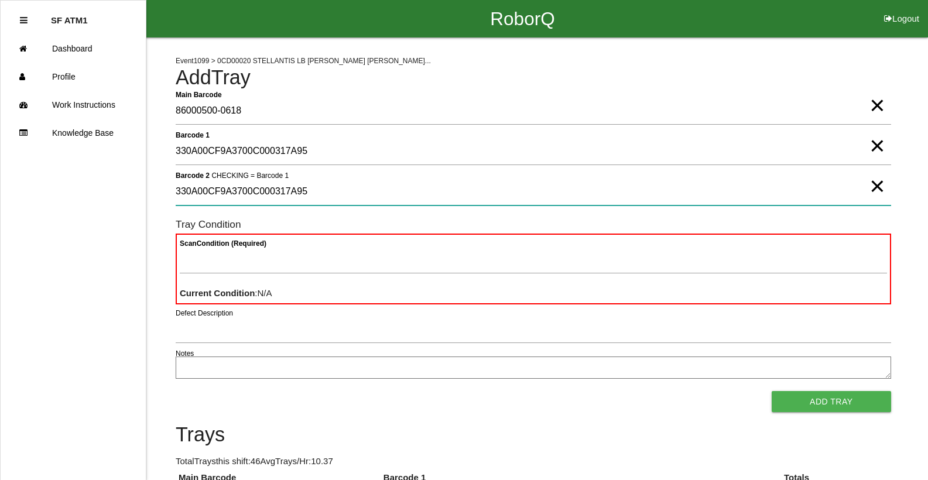
type 2 "330A00CF9A3700C000317A95"
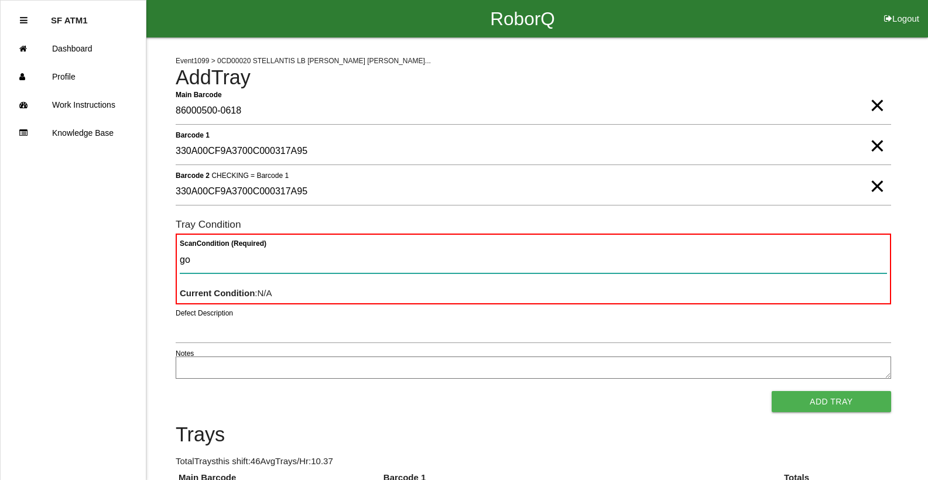
type Condition "goo"
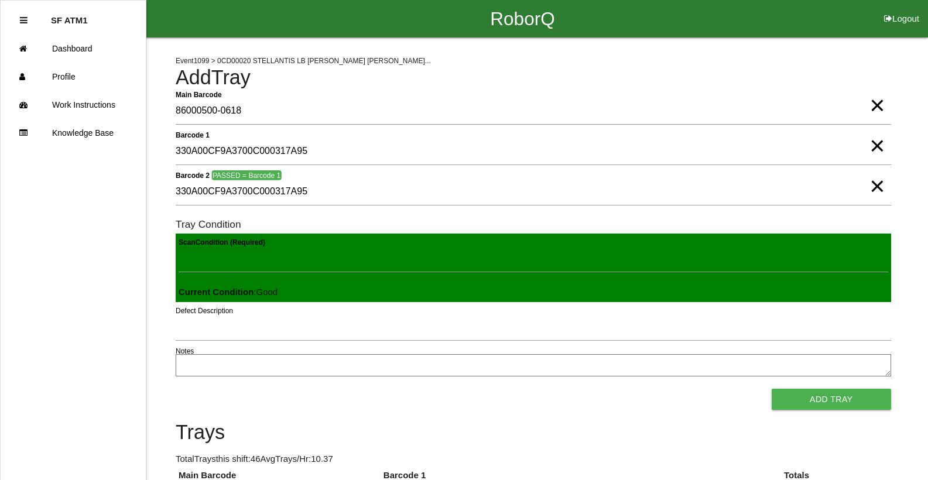
click button "Add Tray" at bounding box center [830, 399] width 119 height 21
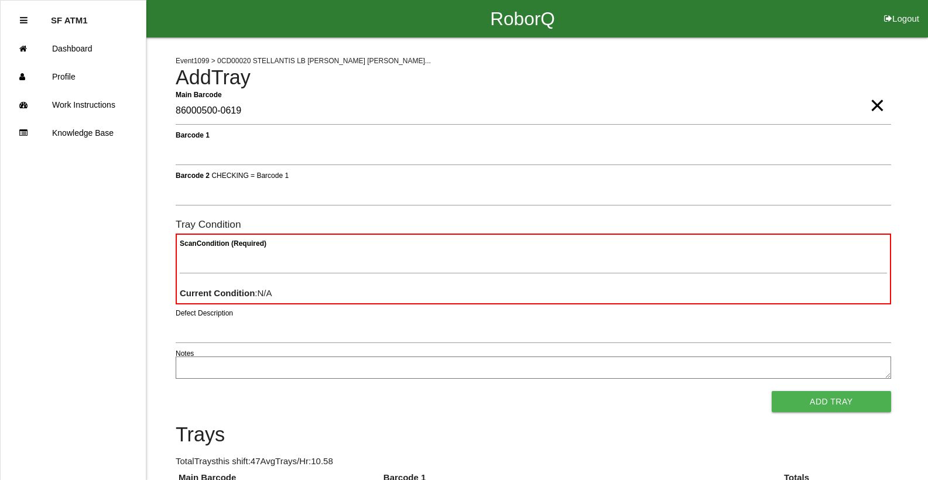
type Barcode "86000500-0619"
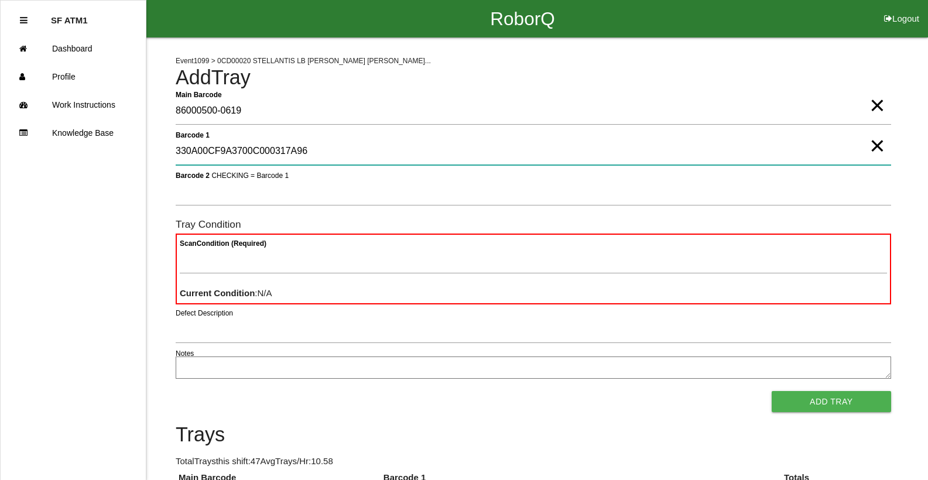
type 1 "330A00CF9A3700C000317A96"
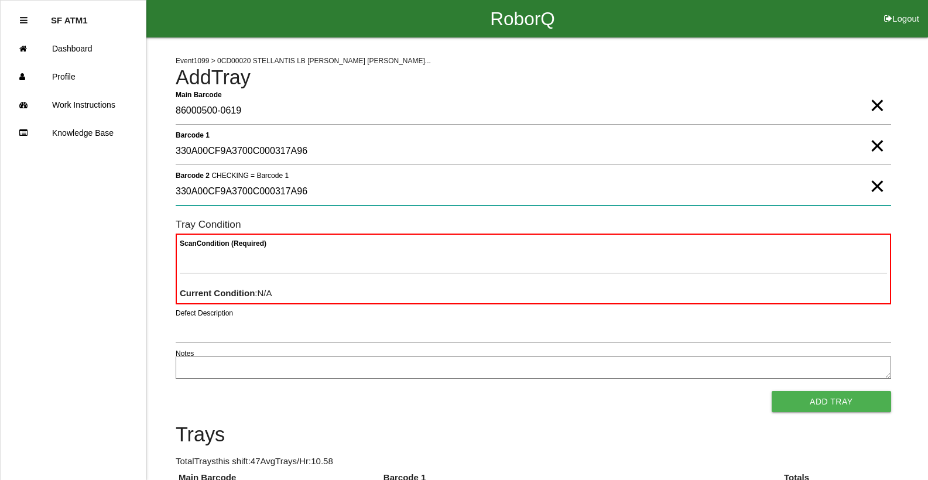
type 2 "330A00CF9A3700C000317A96"
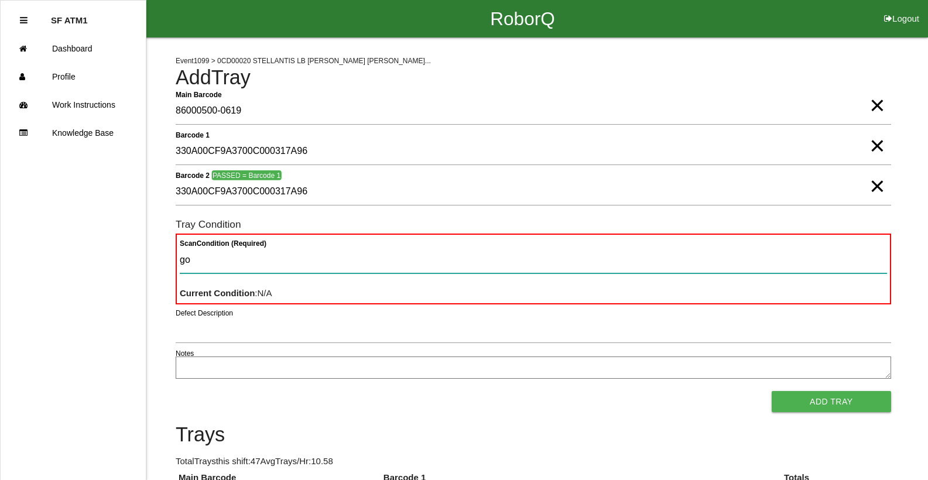
type Condition "goo"
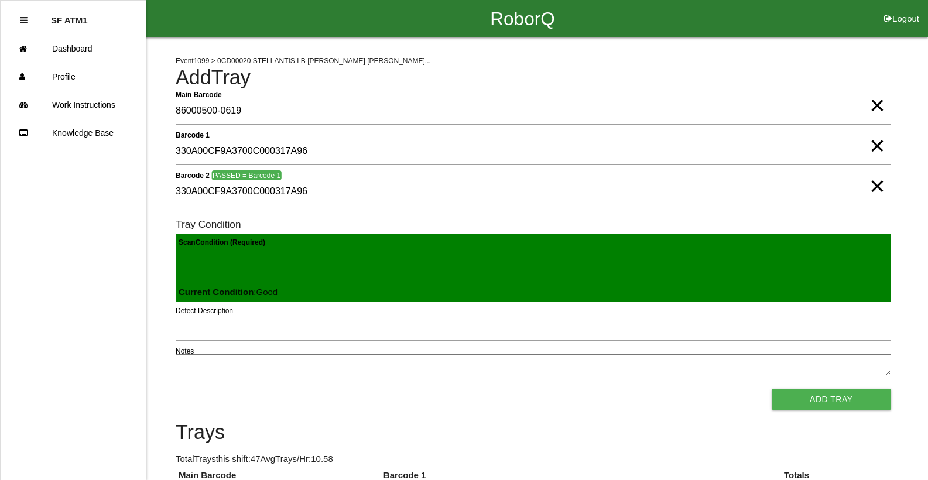
click at [771, 389] on button "Add Tray" at bounding box center [830, 399] width 119 height 21
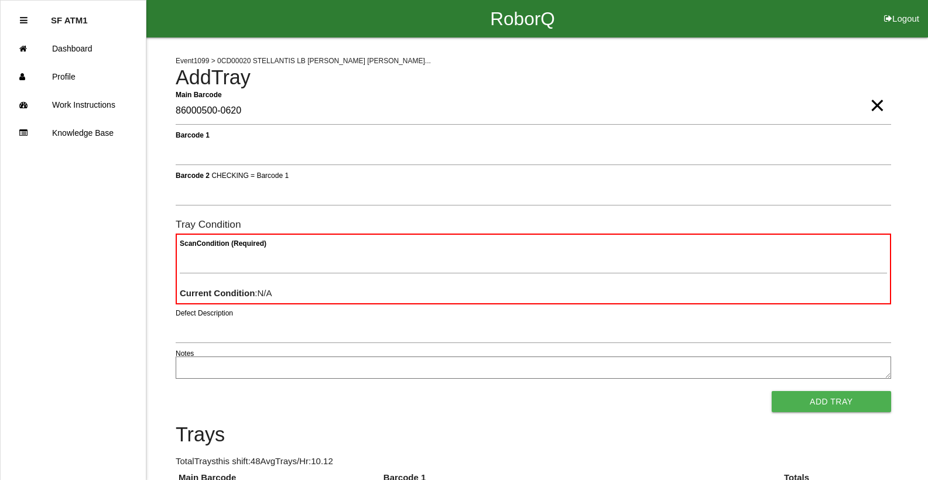
type Barcode "86000500-0620"
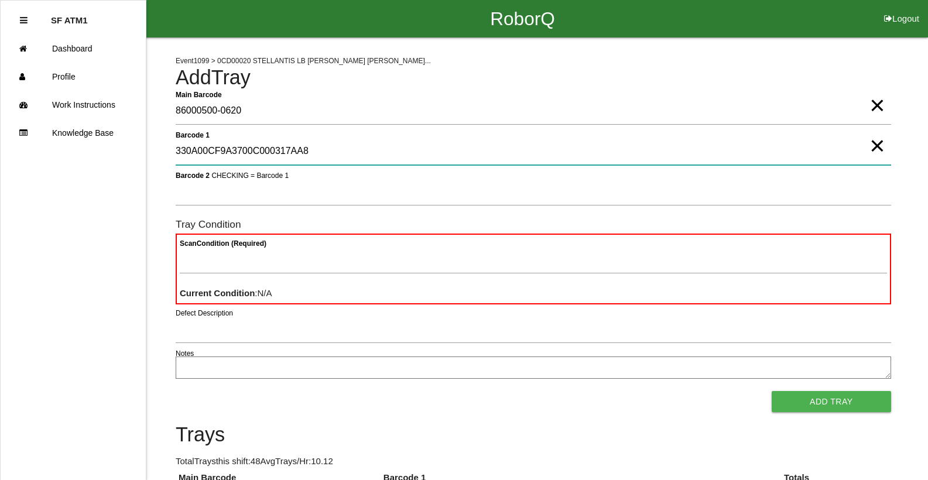
type 1 "330A00CF9A3700C000317AA8"
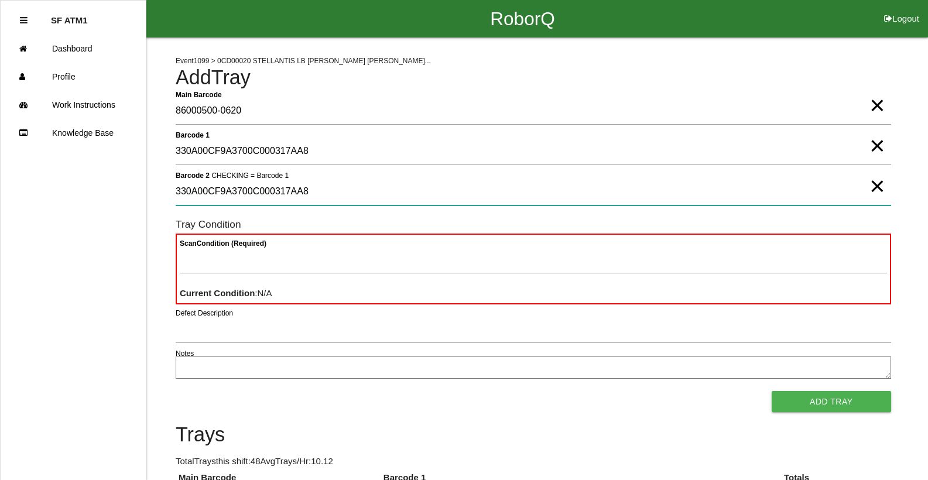
type 2 "330A00CF9A3700C000317AA8"
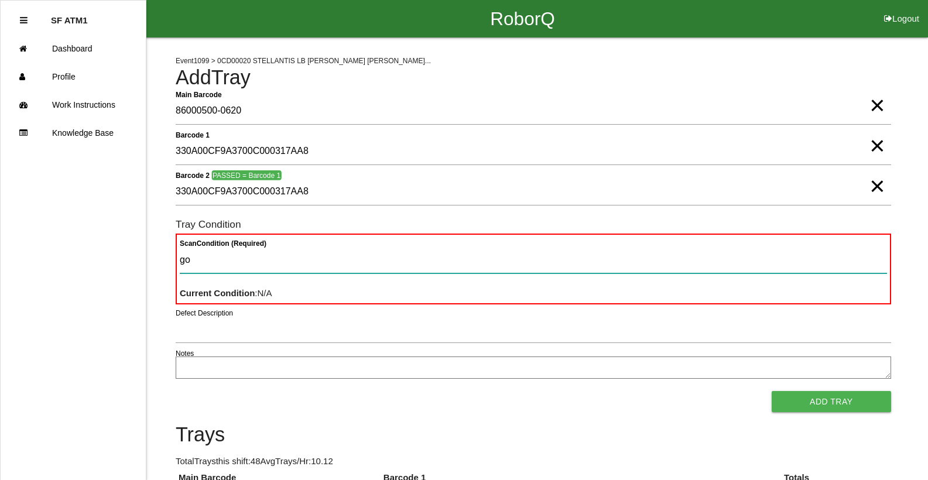
type Condition "goo"
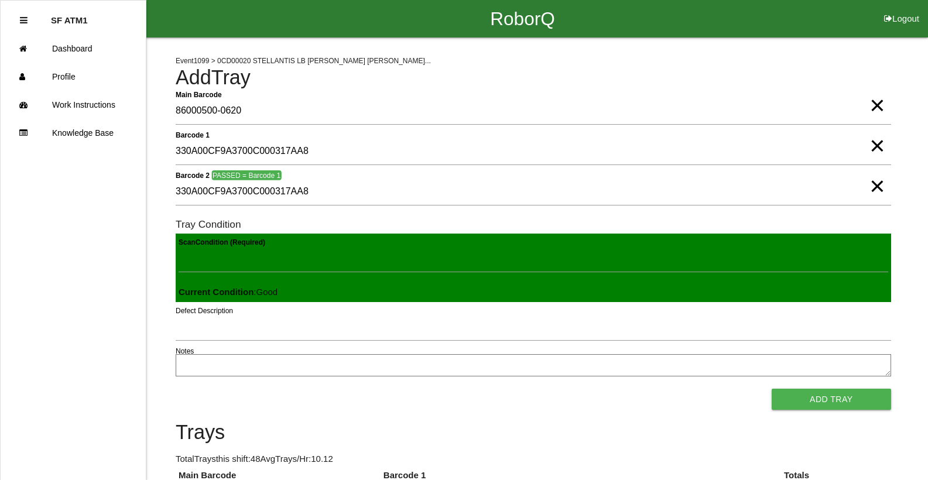
click at [771, 389] on button "Add Tray" at bounding box center [830, 399] width 119 height 21
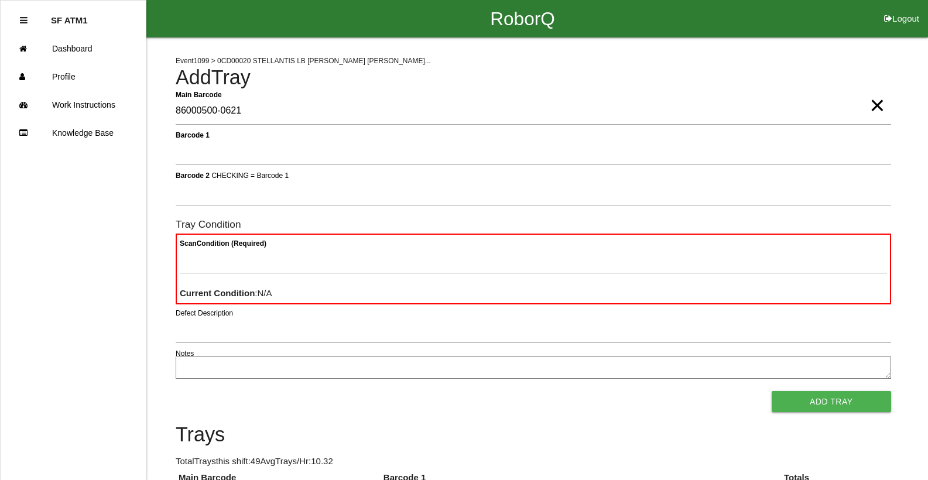
type Barcode "86000500-0621"
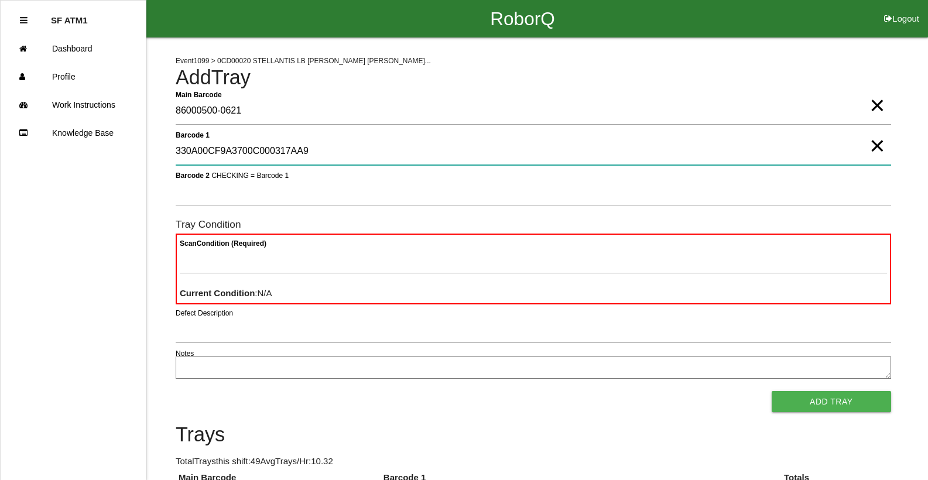
type 1 "330A00CF9A3700C000317AA9"
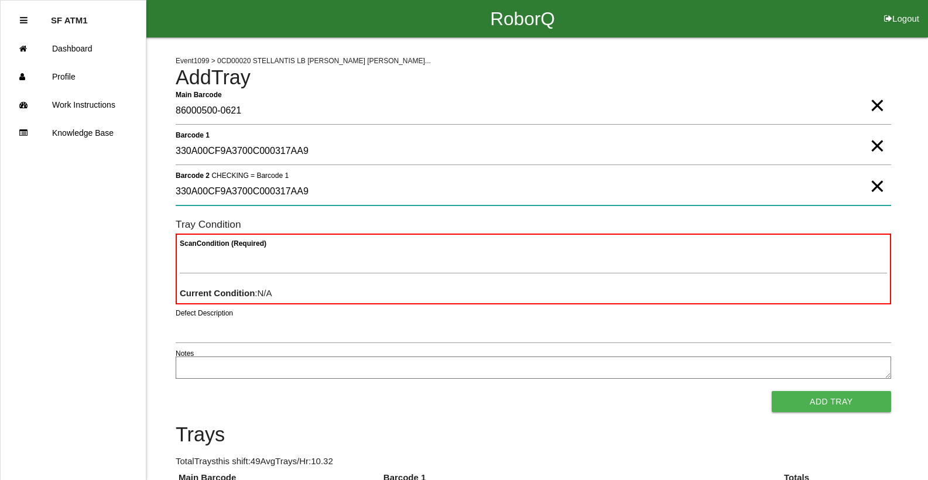
type 2 "330A00CF9A3700C000317AA9"
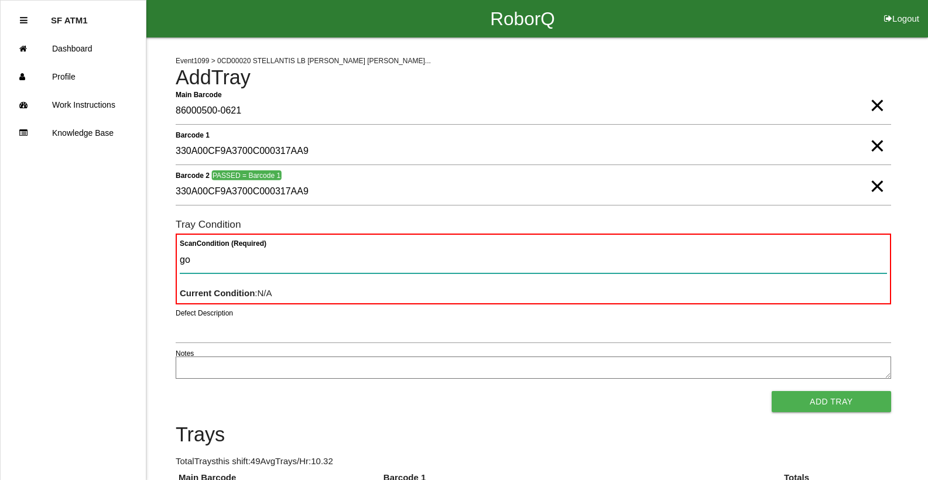
type Condition "goo"
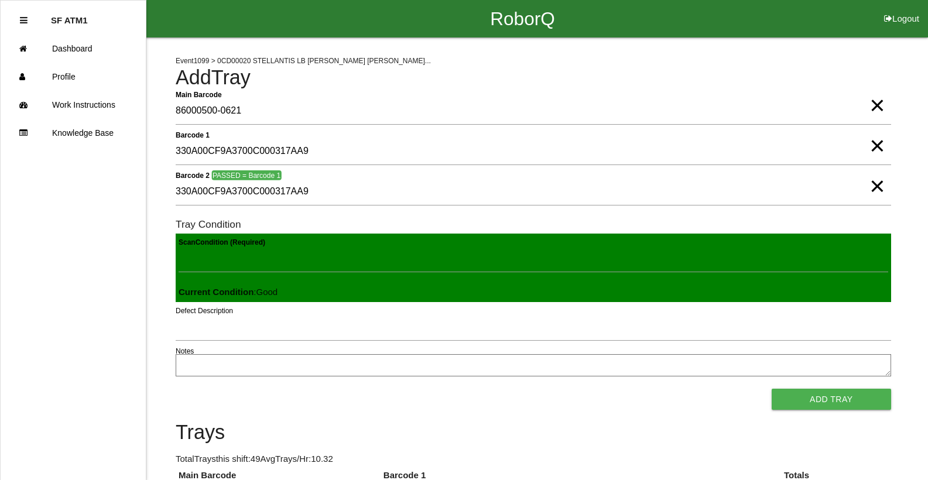
click at [771, 389] on button "Add Tray" at bounding box center [830, 399] width 119 height 21
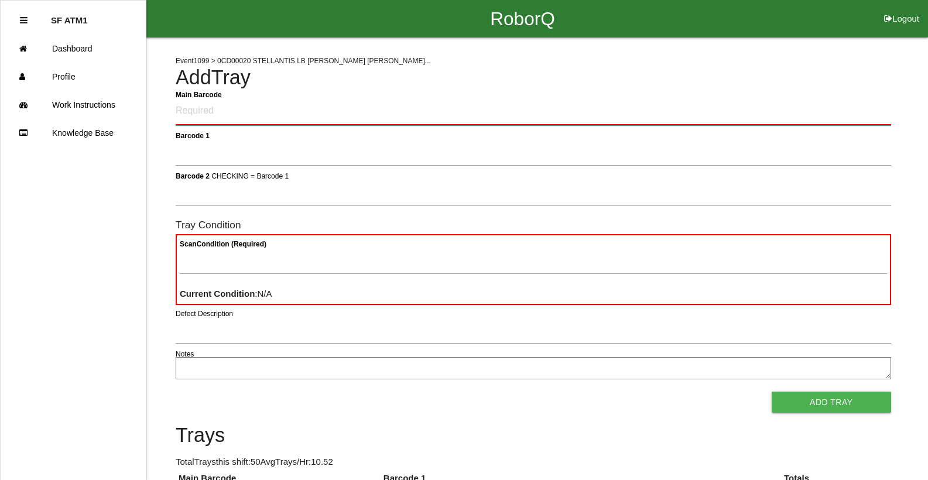
drag, startPoint x: 338, startPoint y: 345, endPoint x: 252, endPoint y: 116, distance: 244.5
click at [252, 116] on Barcode "Main Barcode" at bounding box center [533, 112] width 715 height 28
